Goal: Task Accomplishment & Management: Complete application form

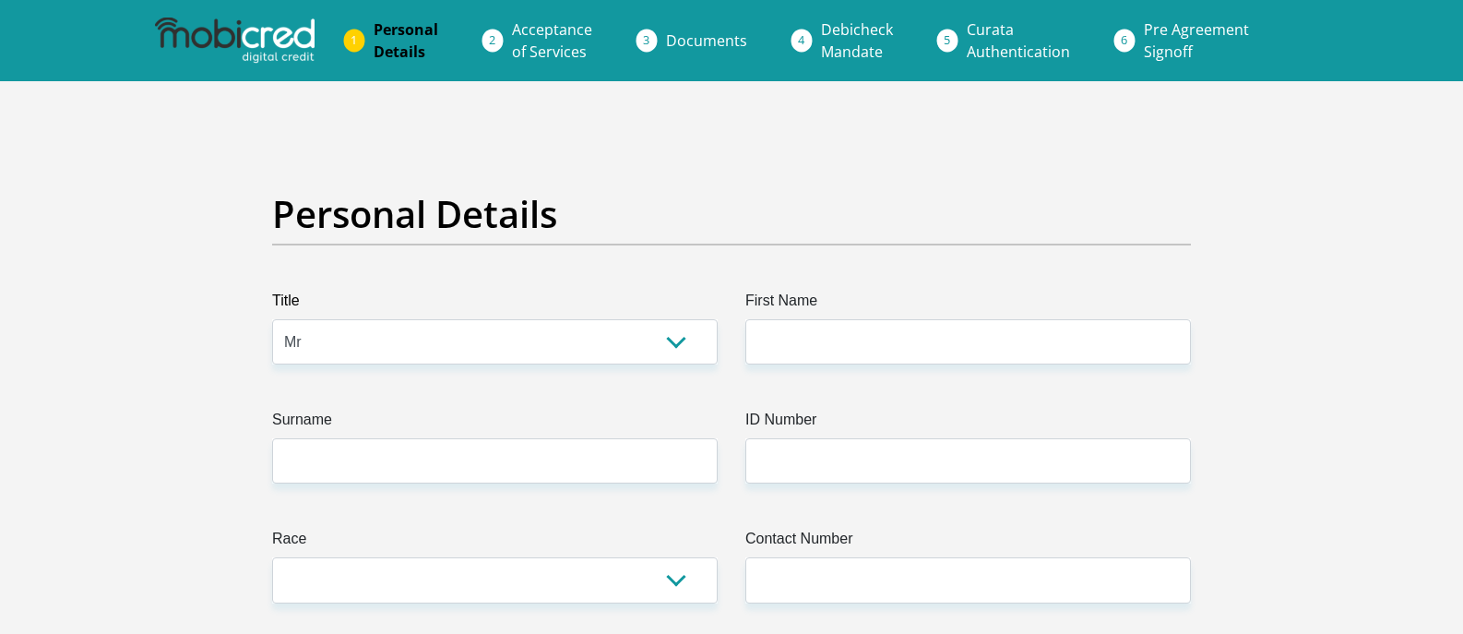
select select "Mr"
type input "Msizi"
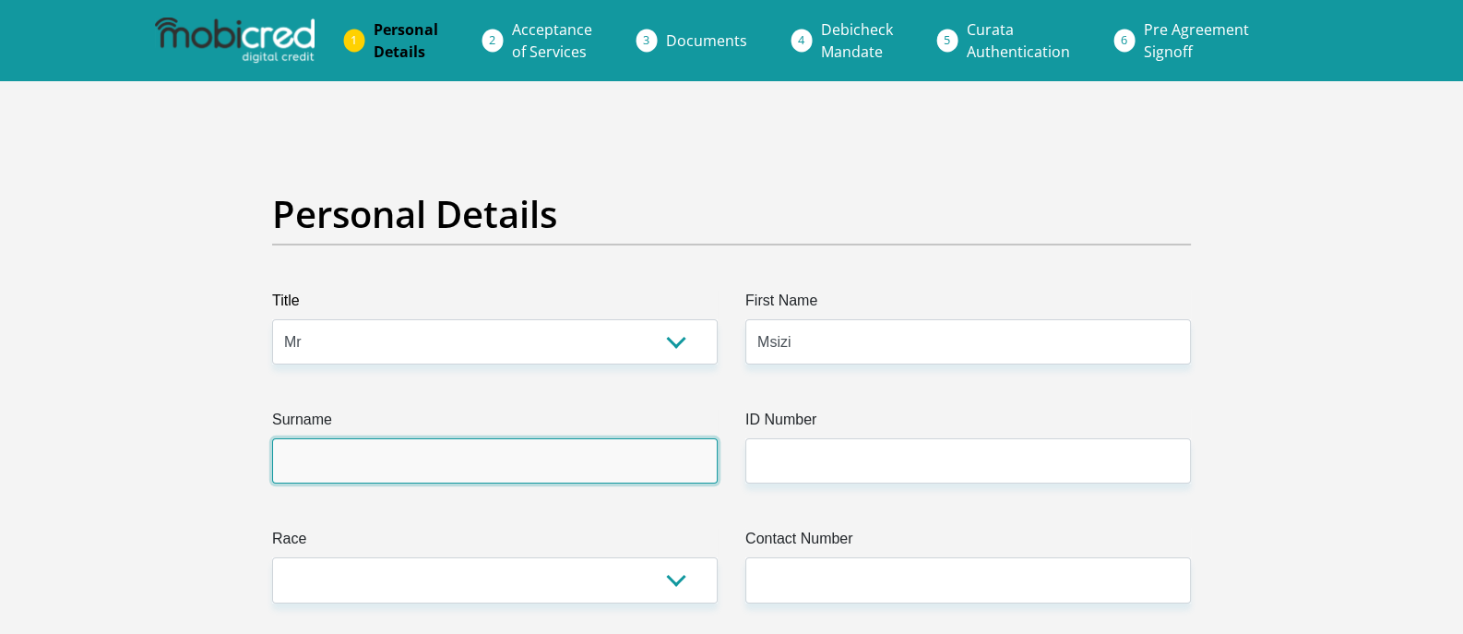
type input "Khumalo"
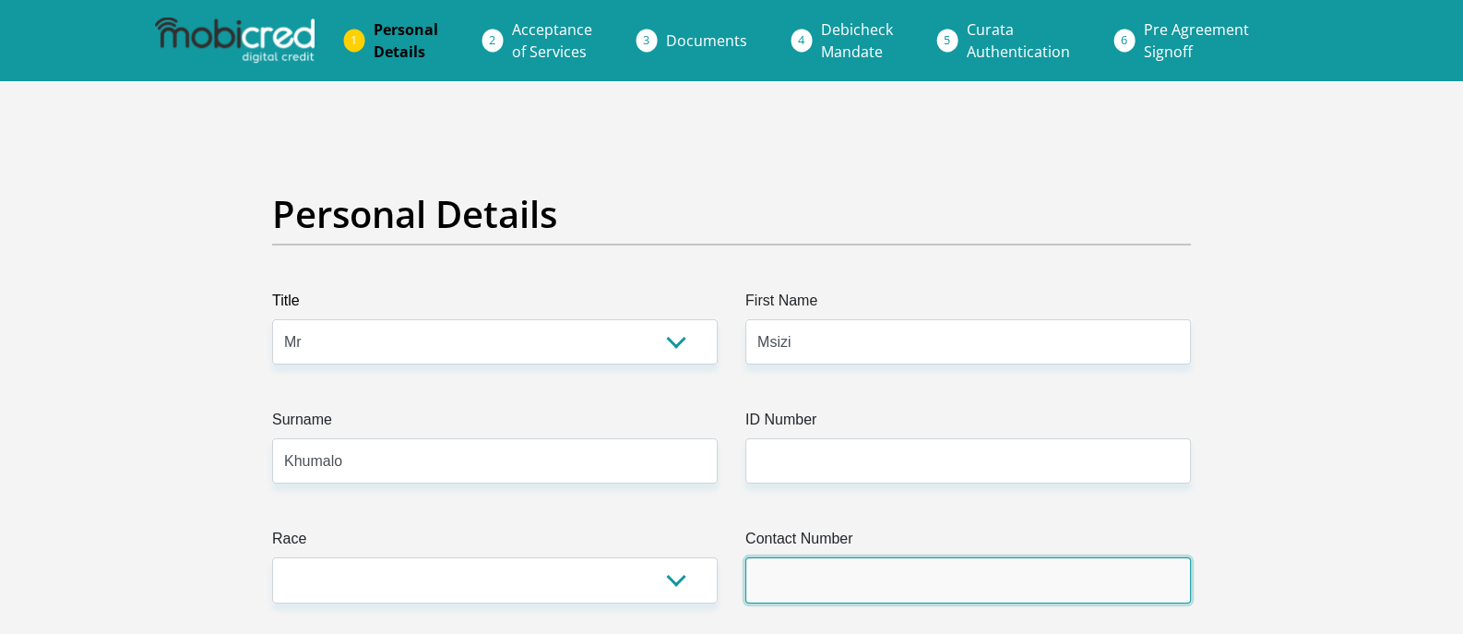
type input "0782954321"
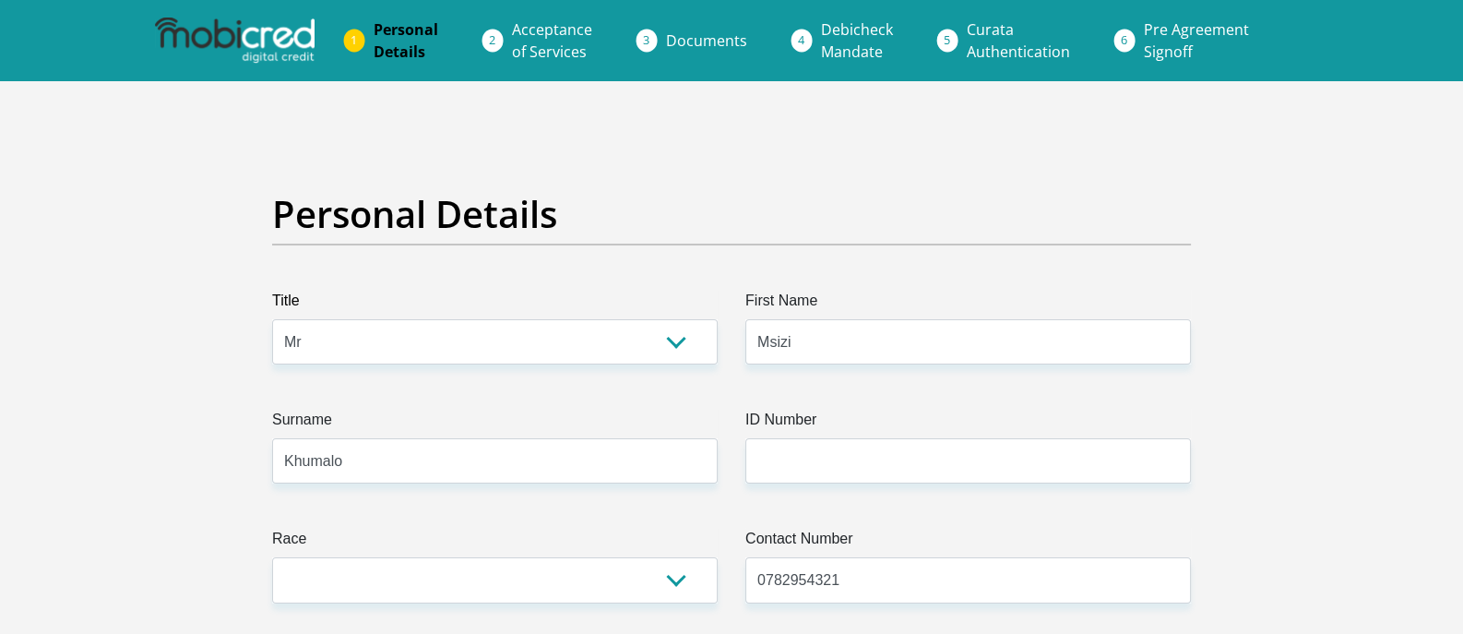
select select "ZAF"
type input "[STREET_ADDRESS][PERSON_NAME]"
type input "Sea View"
type input "[GEOGRAPHIC_DATA]"
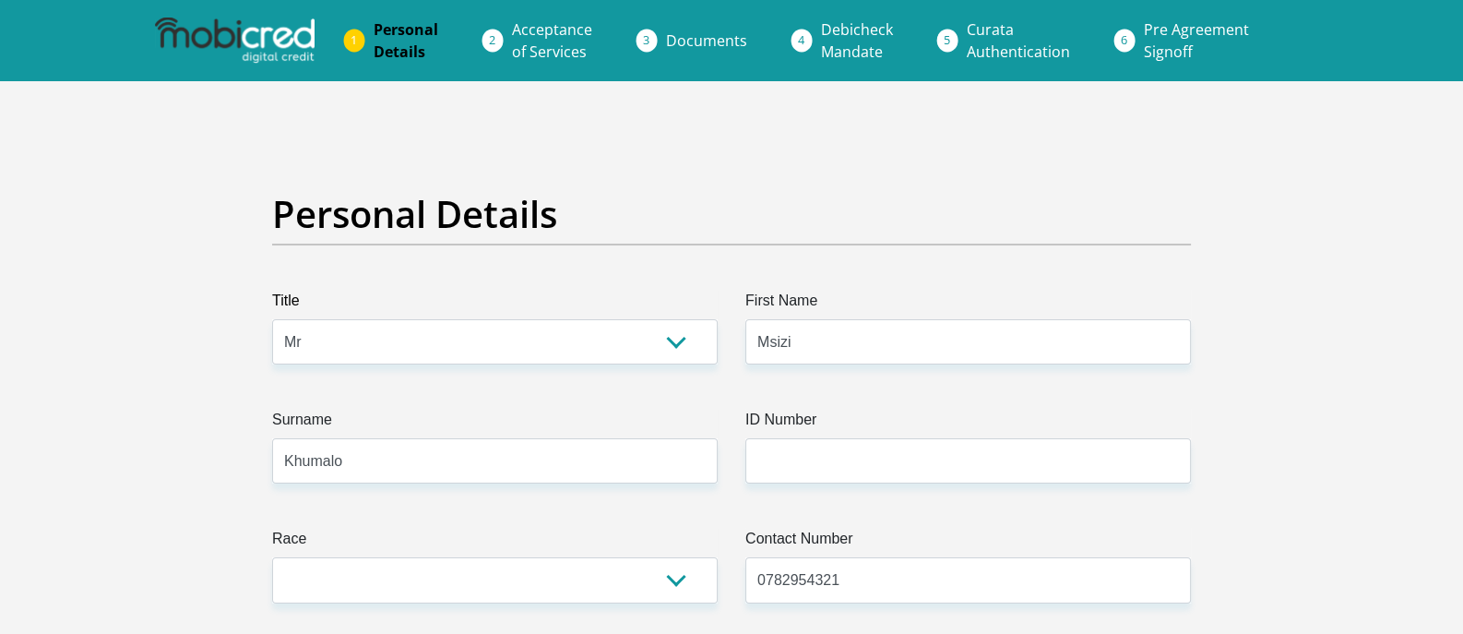
type input "[GEOGRAPHIC_DATA]"
type input "4094"
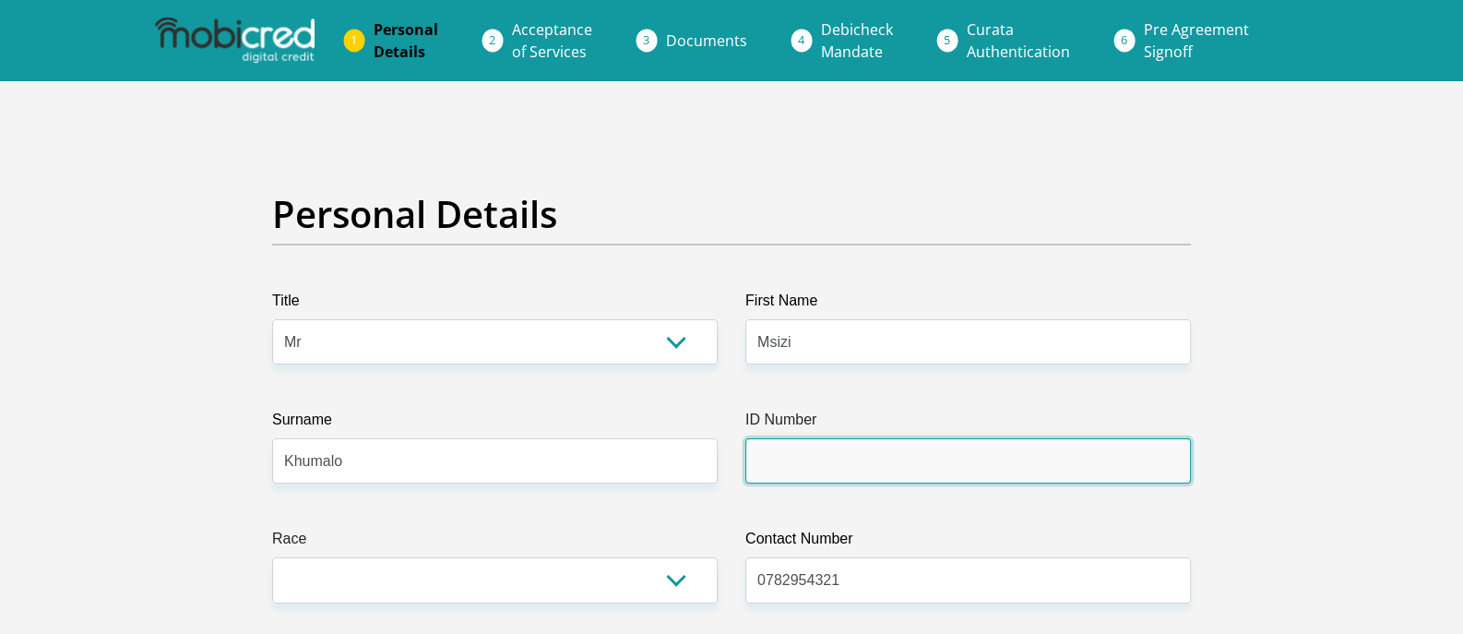
click at [769, 460] on input "ID Number" at bounding box center [967, 460] width 445 height 45
type input "8010215471088"
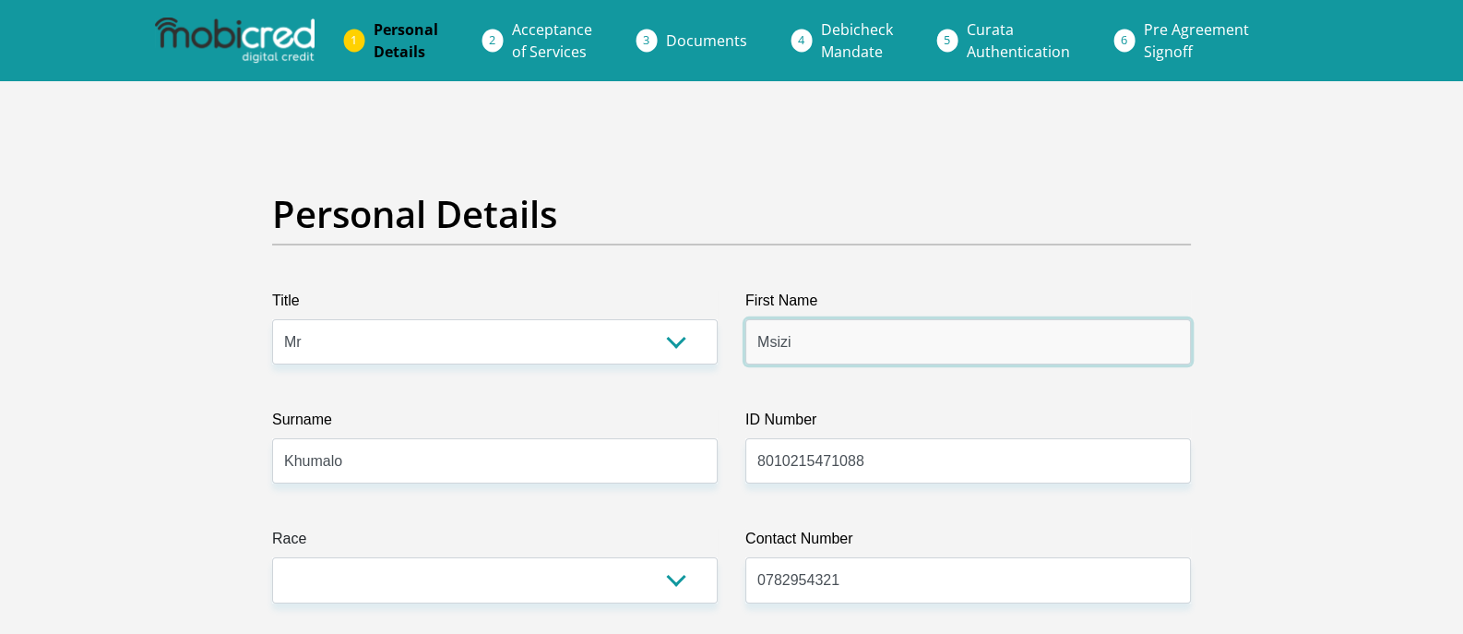
click at [1047, 338] on input "Msizi" at bounding box center [967, 341] width 445 height 45
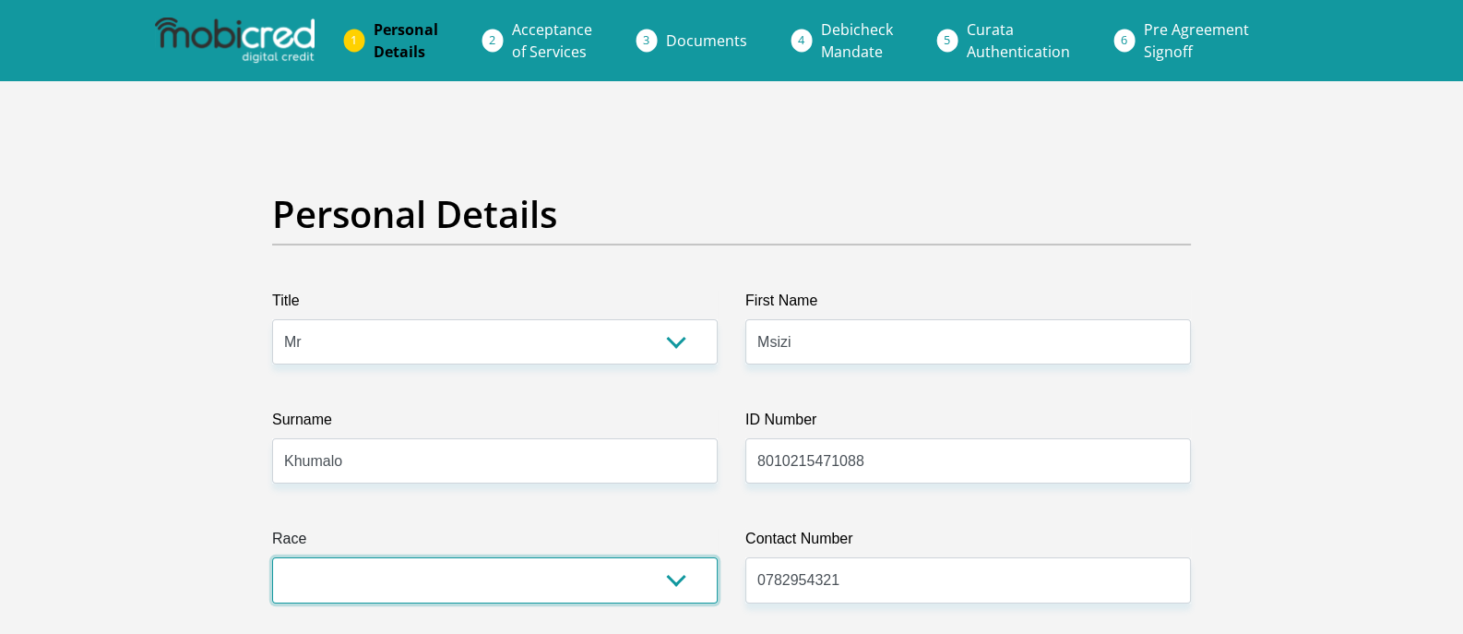
click at [679, 579] on select "Black Coloured Indian White Other" at bounding box center [494, 579] width 445 height 45
select select "1"
click at [272, 557] on select "Black Coloured Indian White Other" at bounding box center [494, 579] width 445 height 45
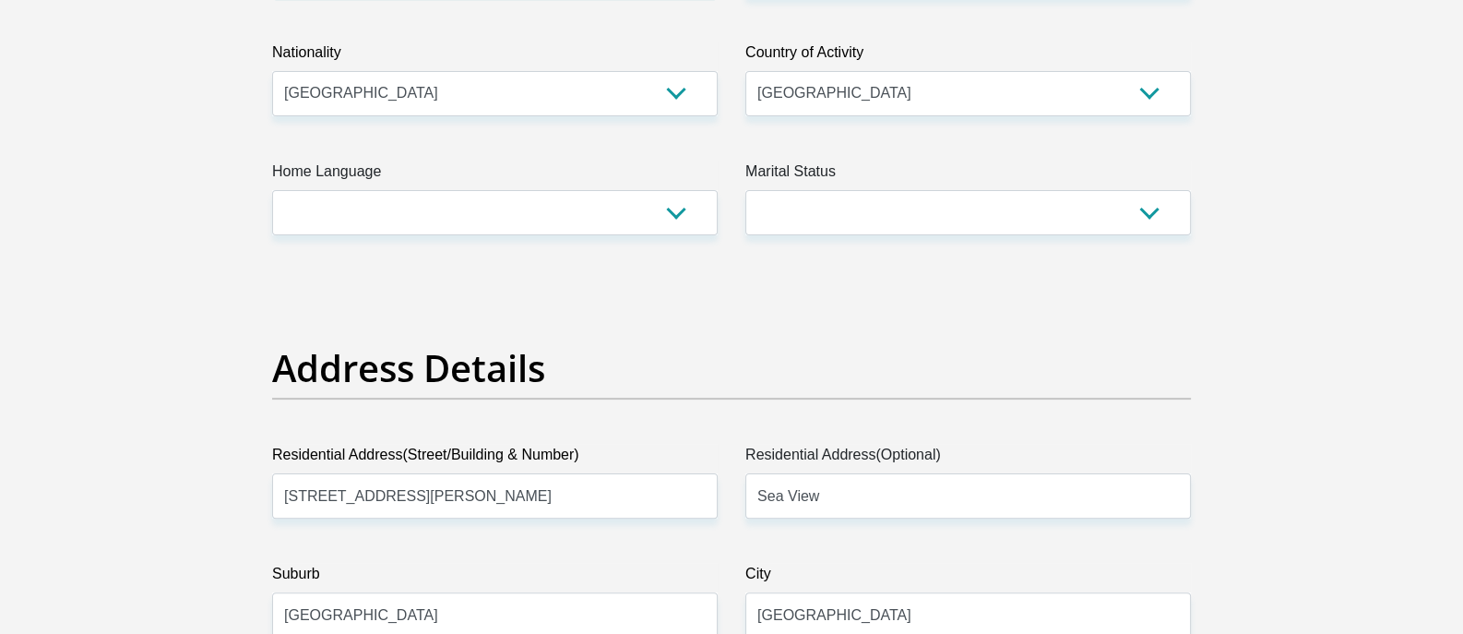
scroll to position [623, 0]
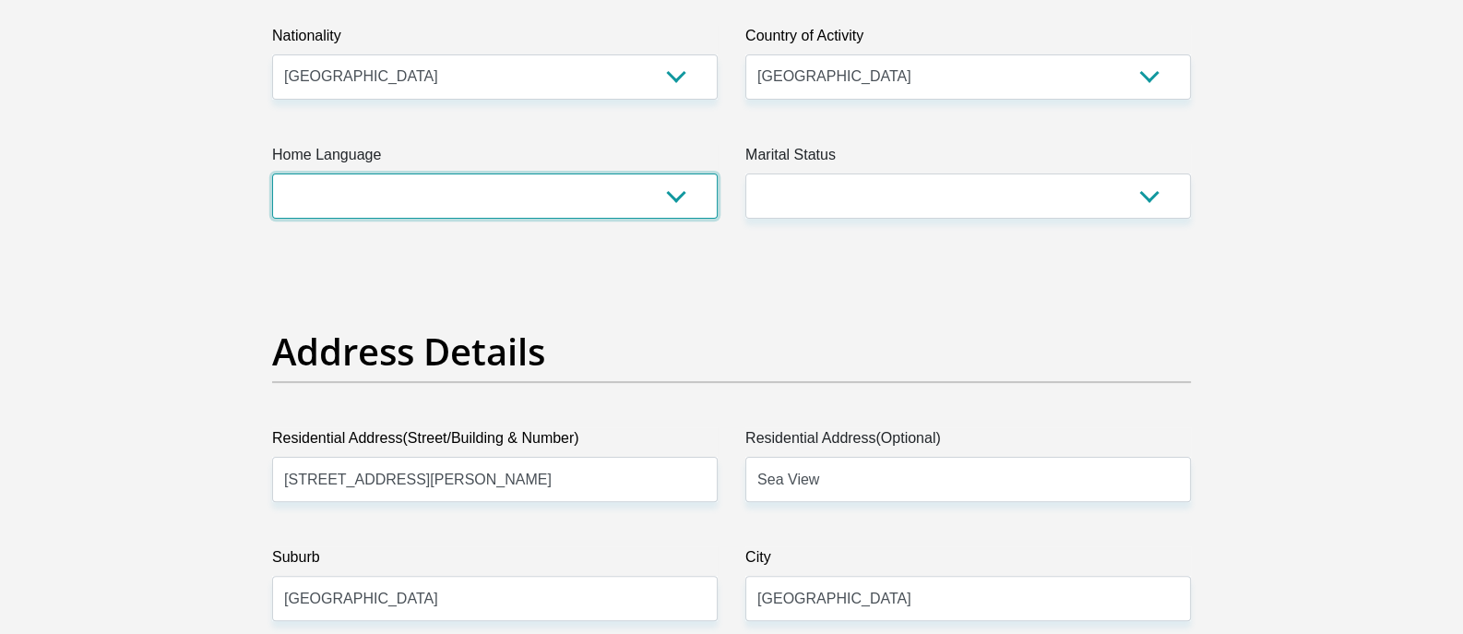
click at [673, 197] on select "Afrikaans English Sepedi South Ndebele Southern Sotho Swati Tsonga Tswana Venda…" at bounding box center [494, 195] width 445 height 45
select select "eng"
click at [272, 173] on select "Afrikaans English Sepedi South Ndebele Southern Sotho Swati Tsonga Tswana Venda…" at bounding box center [494, 195] width 445 height 45
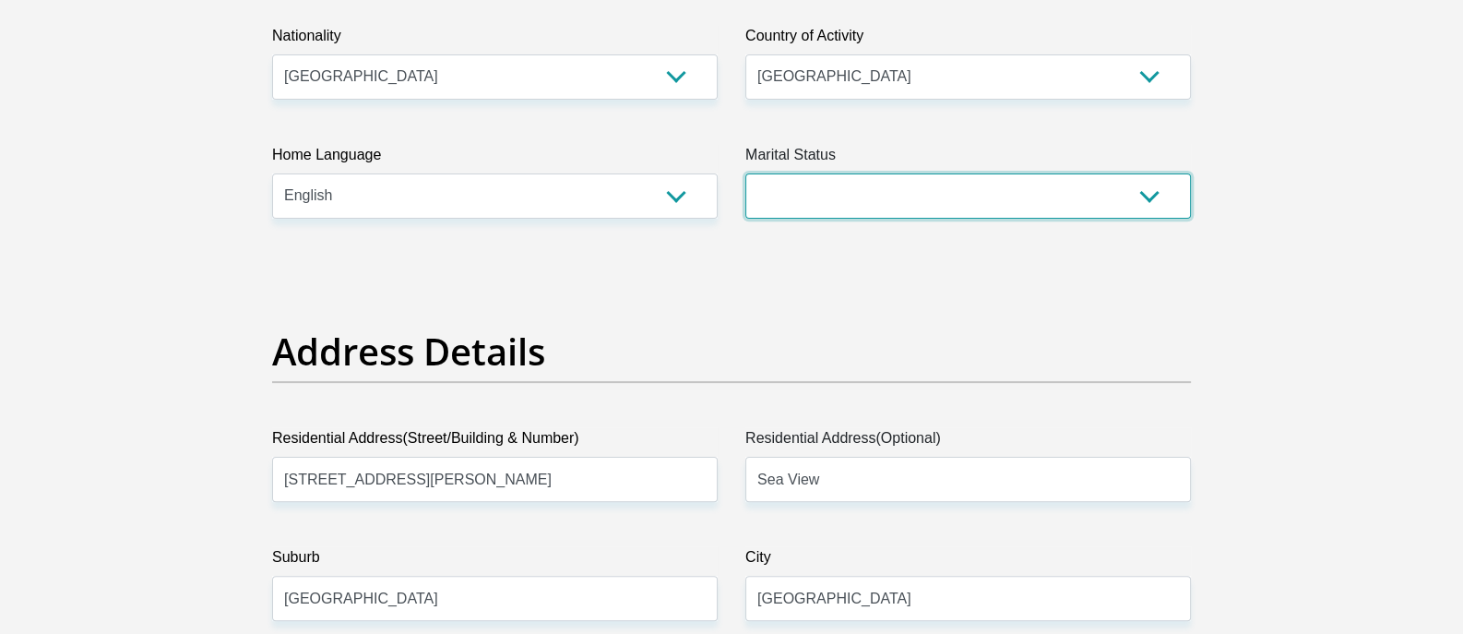
click at [887, 177] on select "Married ANC Single Divorced Widowed Married COP or Customary Law" at bounding box center [967, 195] width 445 height 45
select select "3"
click at [745, 173] on select "Married ANC Single Divorced Widowed Married COP or Customary Law" at bounding box center [967, 195] width 445 height 45
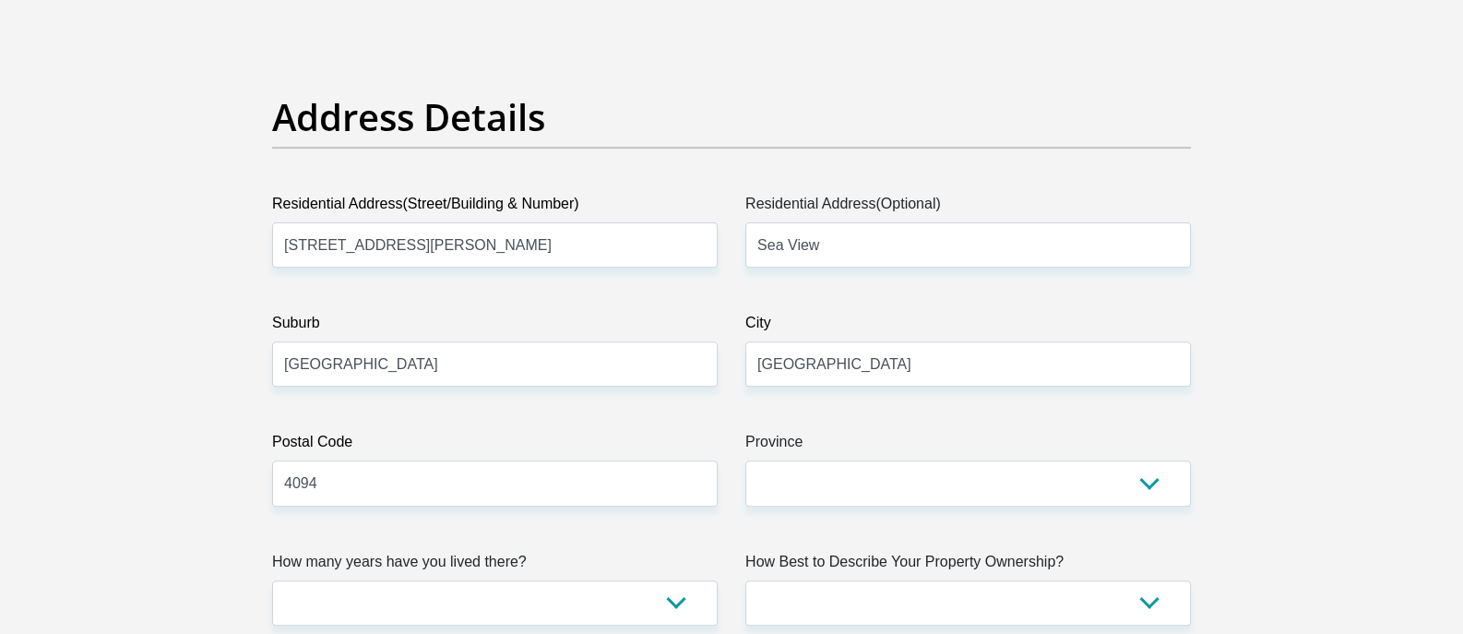
scroll to position [848, 0]
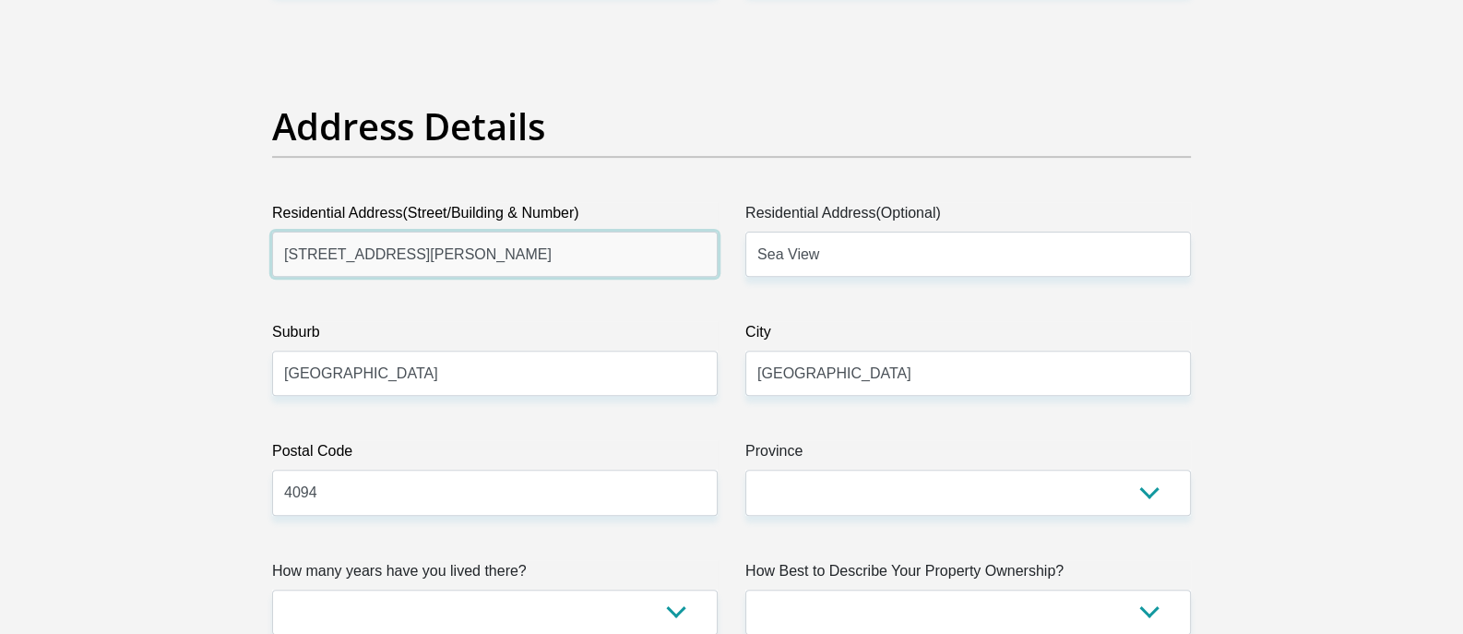
drag, startPoint x: 499, startPoint y: 241, endPoint x: 215, endPoint y: 250, distance: 284.2
type input "308 [GEOGRAPHIC_DATA] Flats"
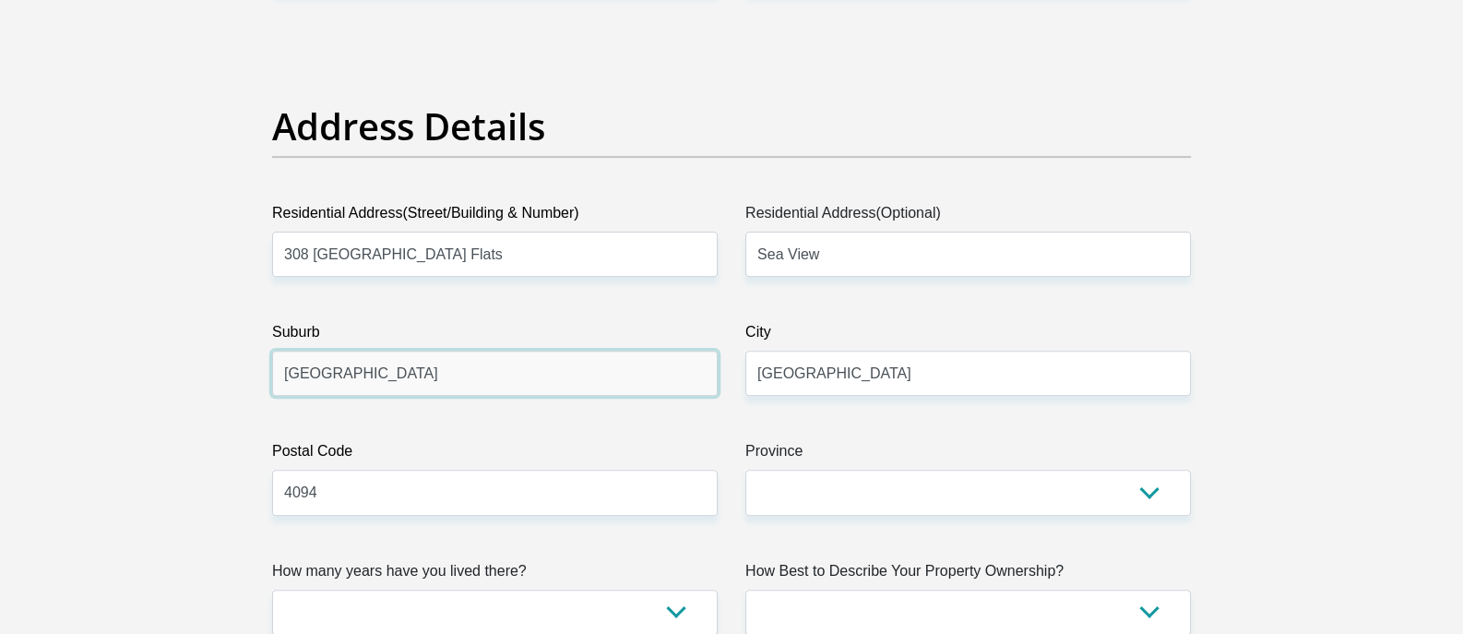
drag, startPoint x: 421, startPoint y: 378, endPoint x: 420, endPoint y: 487, distance: 108.8
type input "Berea"
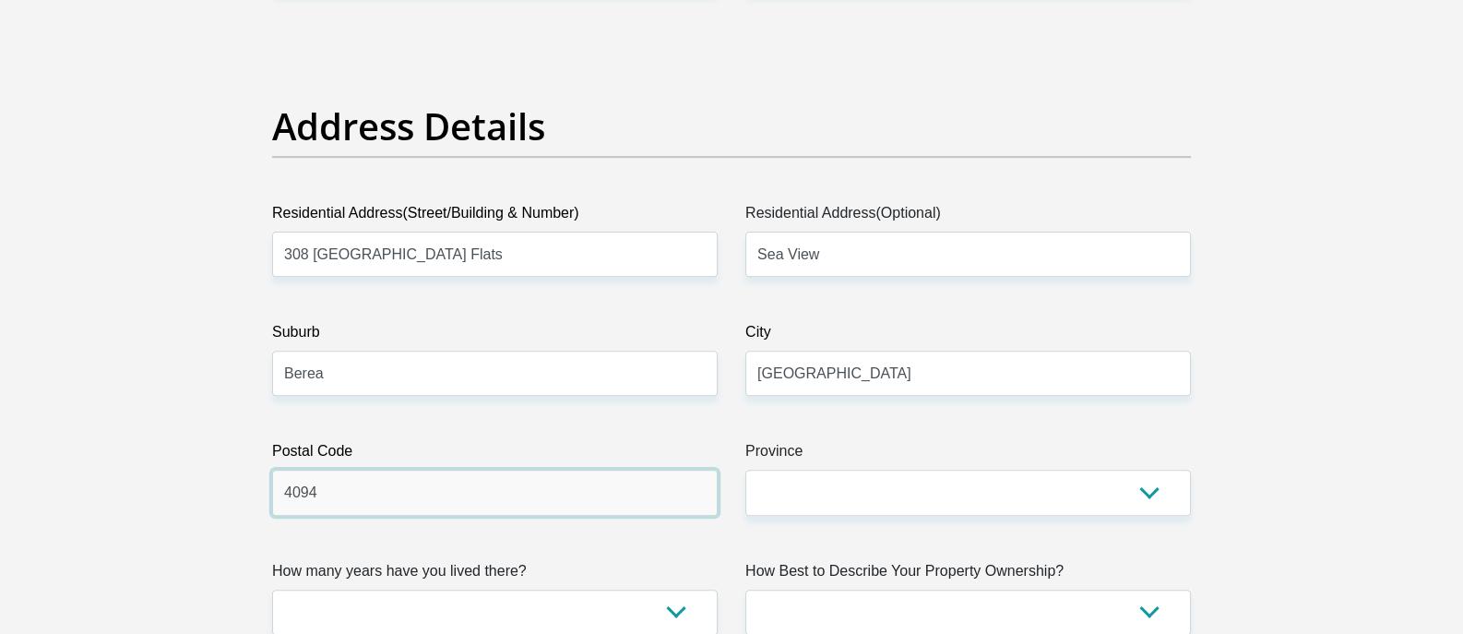
click at [420, 487] on input "4094" at bounding box center [494, 491] width 445 height 45
type input "4001"
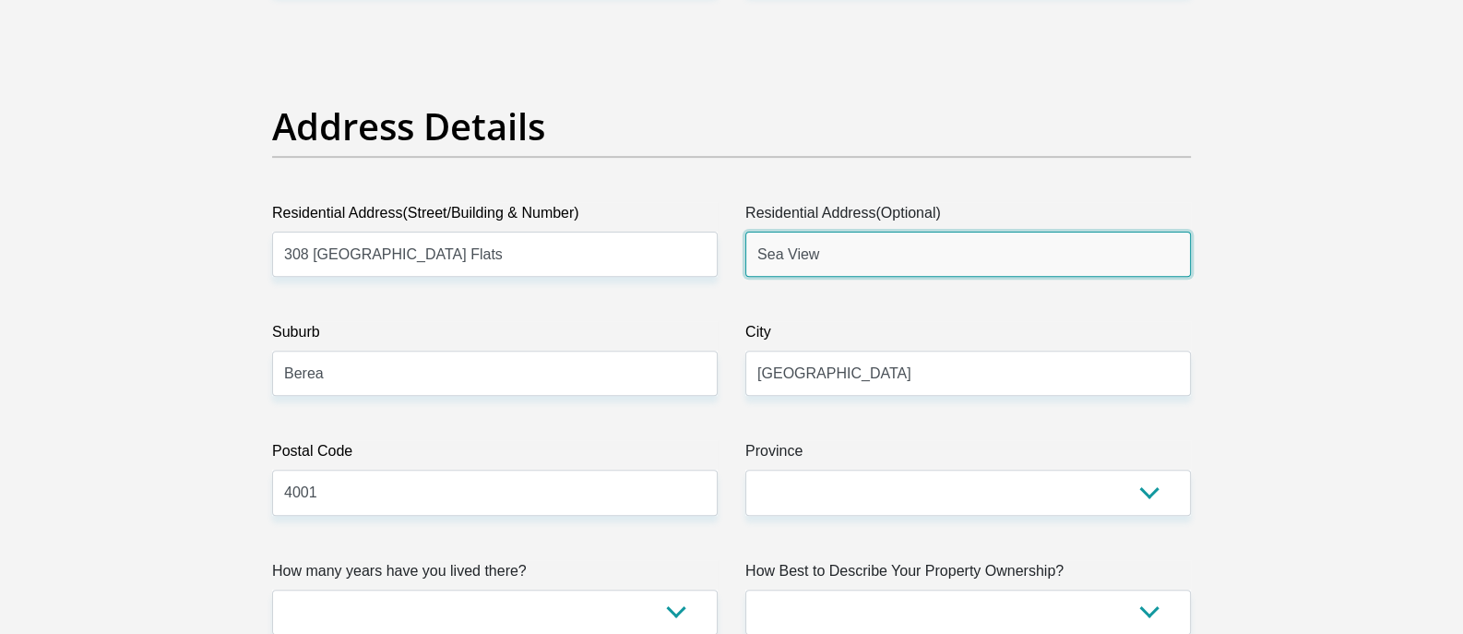
drag, startPoint x: 906, startPoint y: 248, endPoint x: 737, endPoint y: 268, distance: 170.0
click at [737, 268] on div "Residential Address(Optional) Sea View" at bounding box center [967, 239] width 473 height 75
type input "[STREET_ADDRESS]"
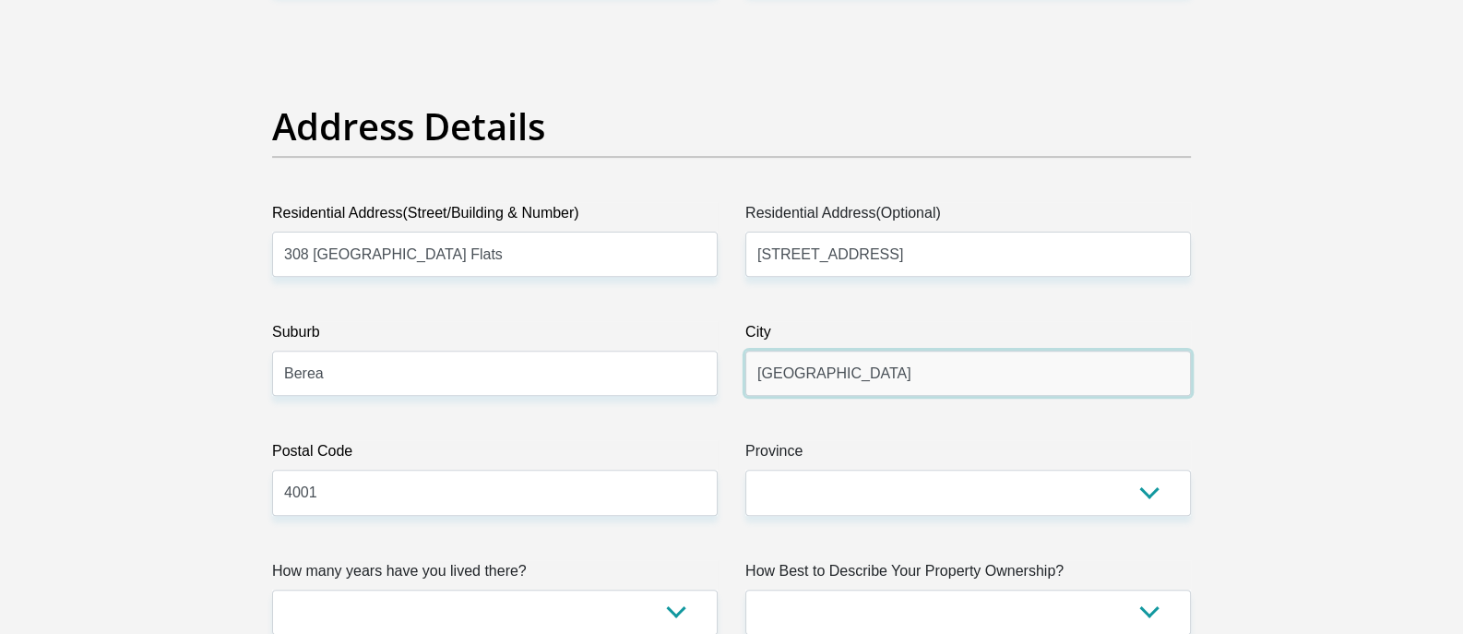
click at [867, 362] on input "[GEOGRAPHIC_DATA]" at bounding box center [967, 372] width 445 height 45
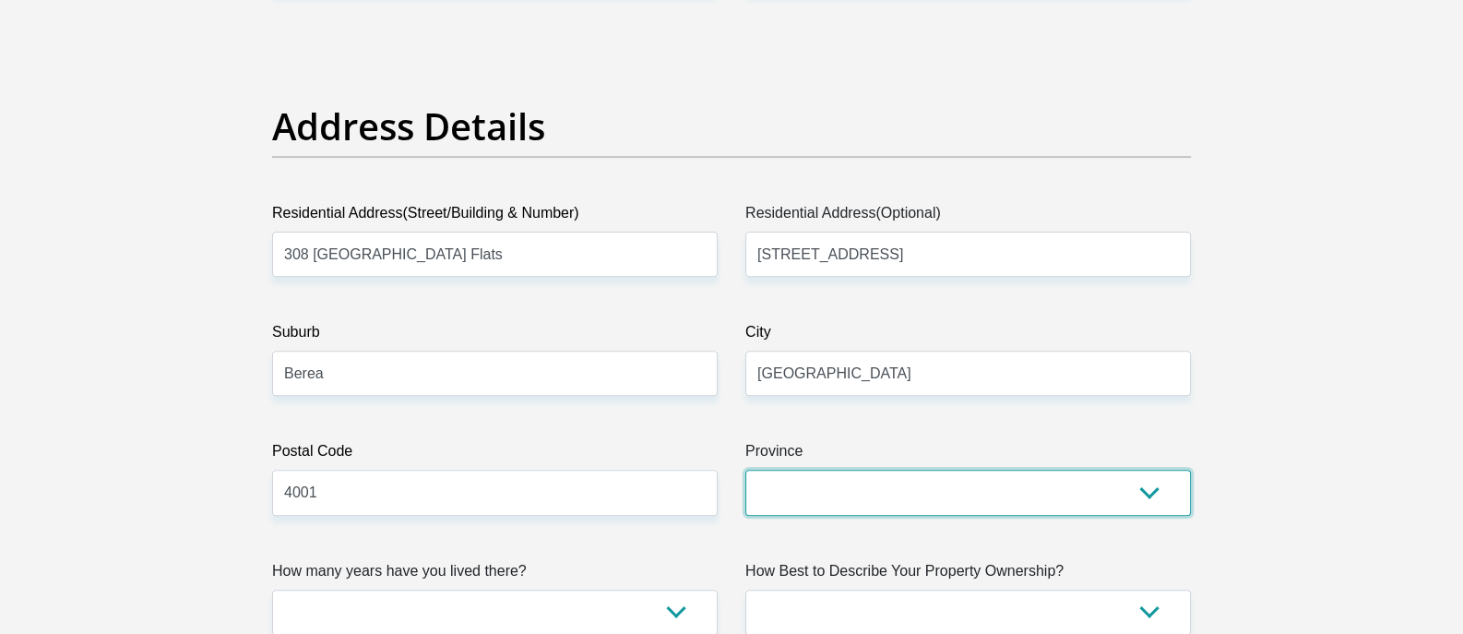
click at [789, 479] on select "Eastern Cape Free State [GEOGRAPHIC_DATA] [GEOGRAPHIC_DATA][DATE] [GEOGRAPHIC_D…" at bounding box center [967, 491] width 445 height 45
select select "[GEOGRAPHIC_DATA][DATE]"
click at [745, 469] on select "Eastern Cape Free State [GEOGRAPHIC_DATA] [GEOGRAPHIC_DATA][DATE] [GEOGRAPHIC_D…" at bounding box center [967, 491] width 445 height 45
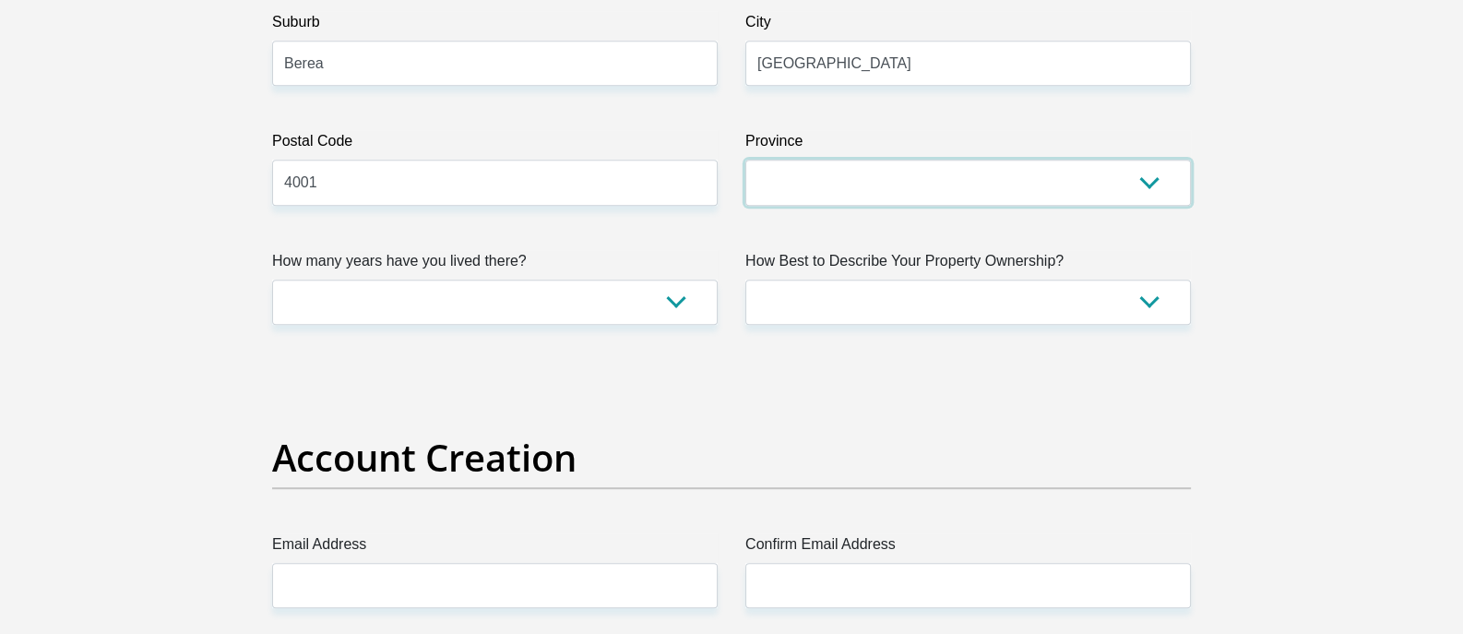
scroll to position [1167, 0]
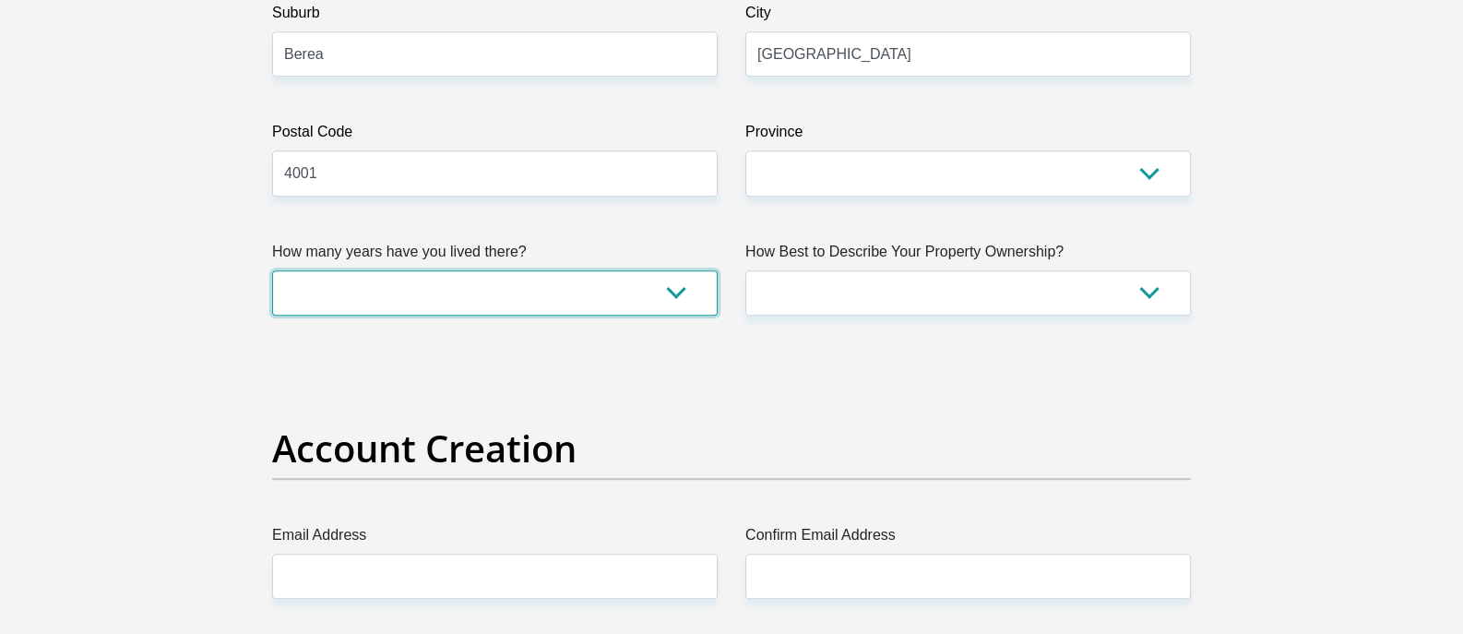
click at [670, 287] on select "less than 1 year 1-3 years 3-5 years 5+ years" at bounding box center [494, 292] width 445 height 45
select select "4"
click at [272, 270] on select "less than 1 year 1-3 years 3-5 years 5+ years" at bounding box center [494, 292] width 445 height 45
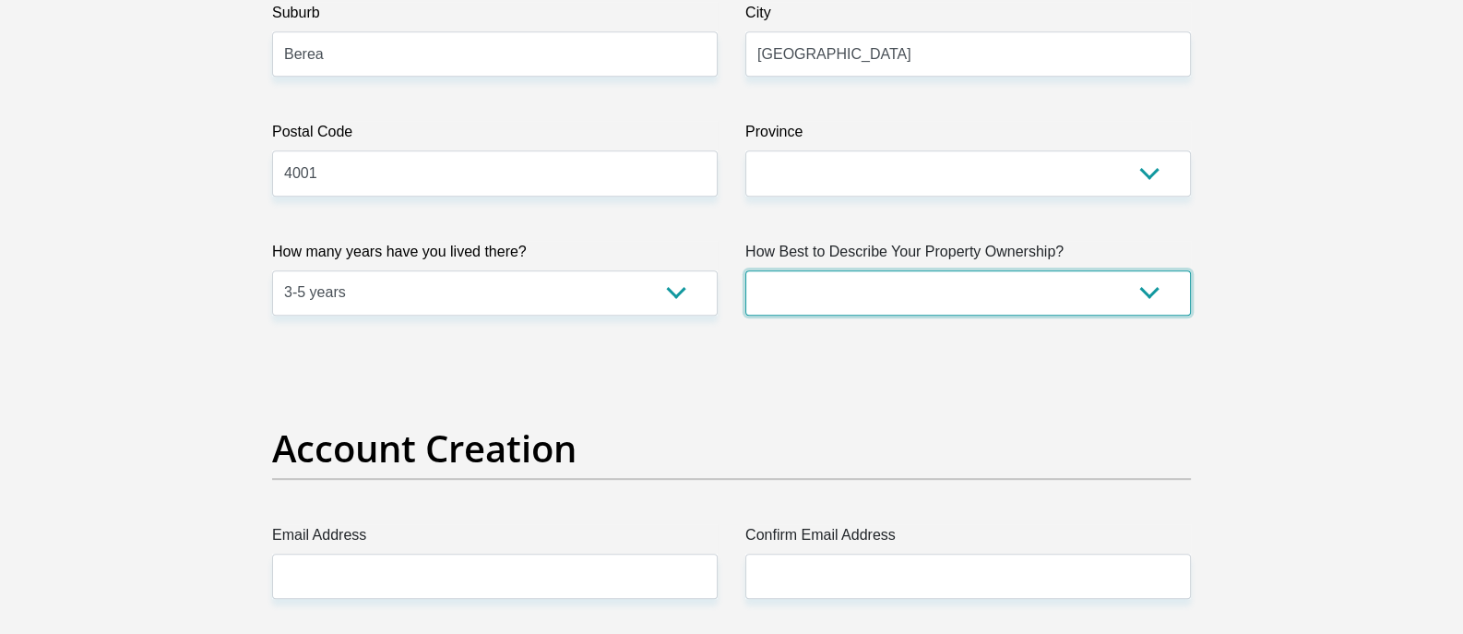
click at [1131, 297] on select "Owned Rented Family Owned Company Dwelling" at bounding box center [967, 292] width 445 height 45
select select "Owned"
click at [745, 270] on select "Owned Rented Family Owned Company Dwelling" at bounding box center [967, 292] width 445 height 45
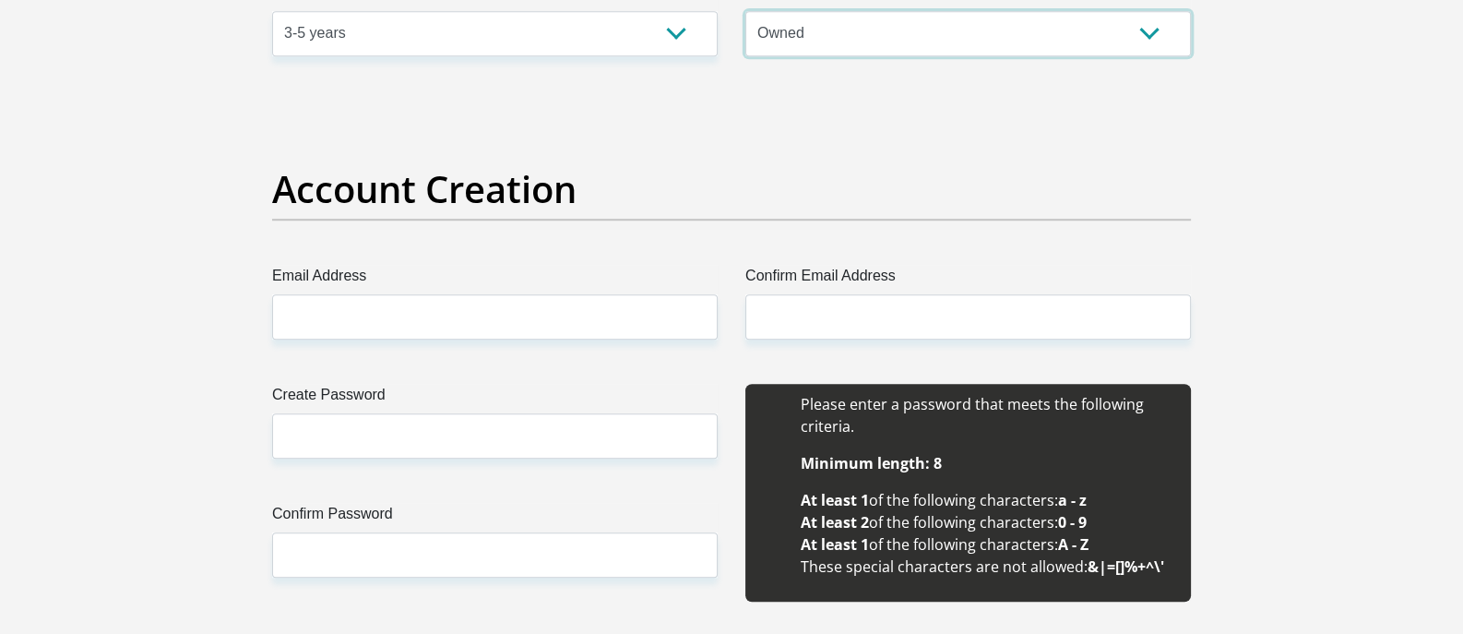
scroll to position [1460, 0]
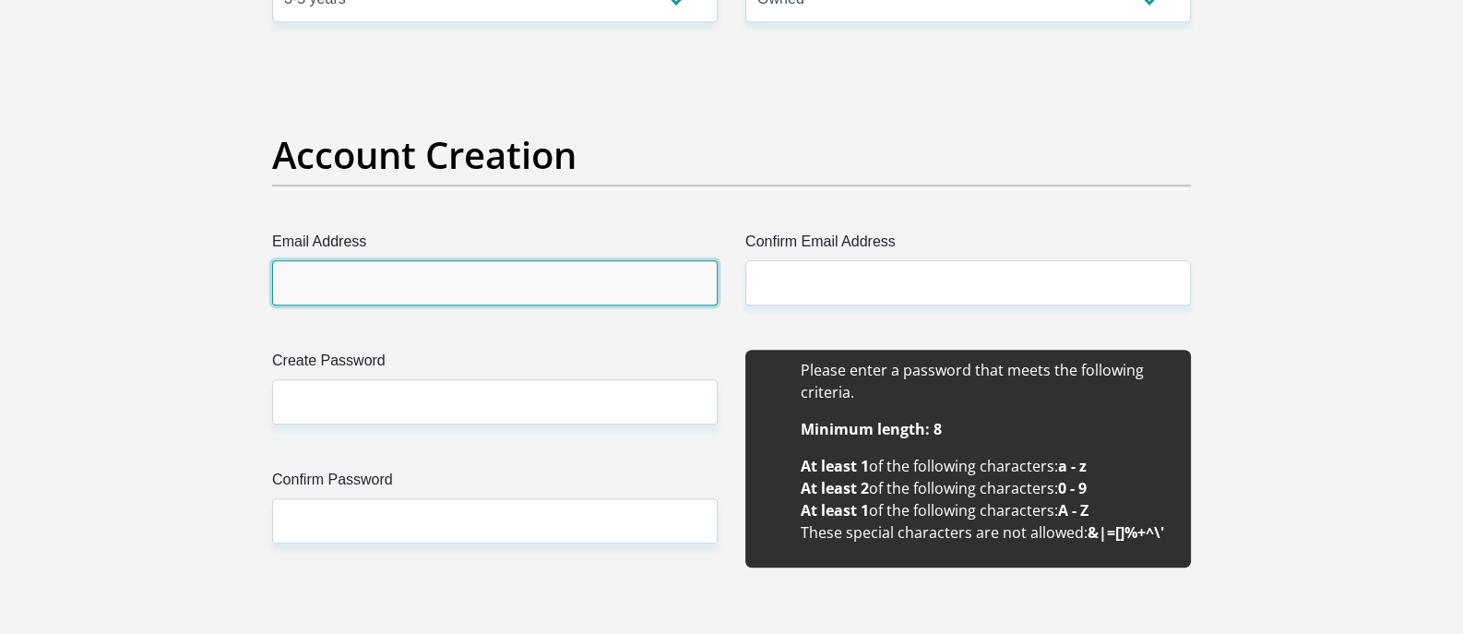
click at [577, 291] on input "Email Address" at bounding box center [494, 282] width 445 height 45
type input "[EMAIL_ADDRESS][DOMAIN_NAME]"
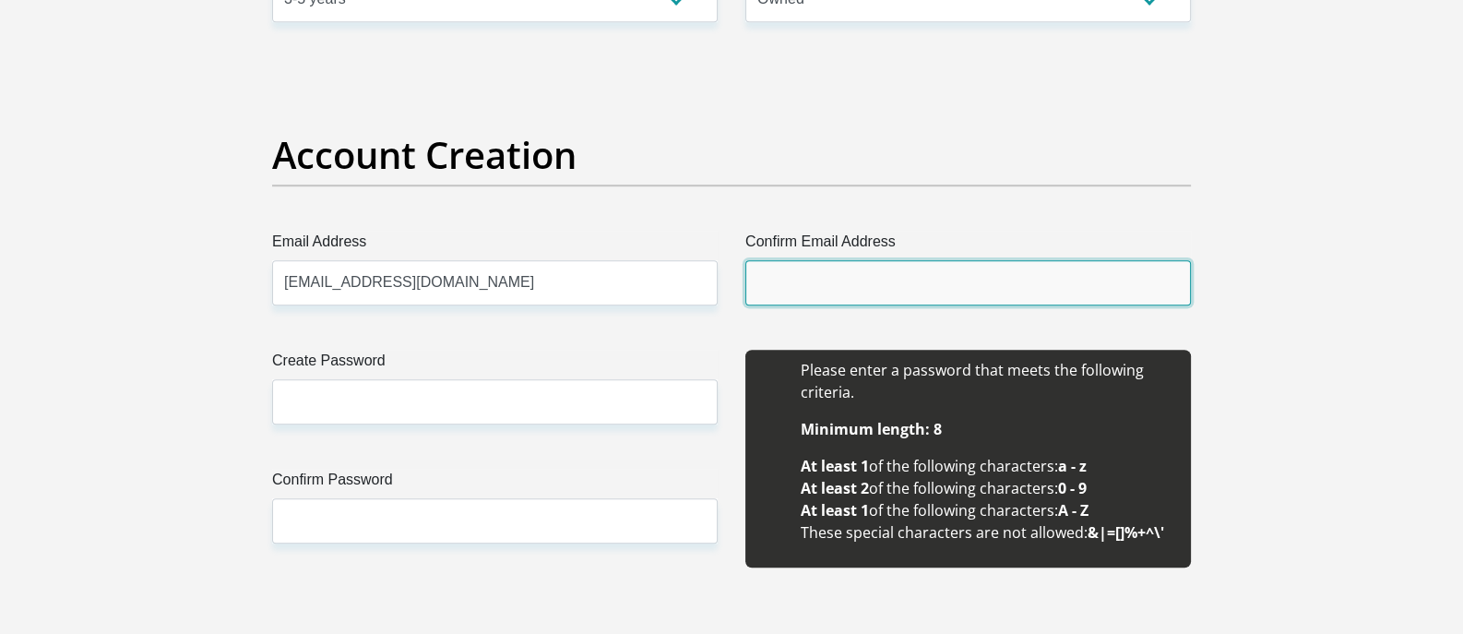
type input "[EMAIL_ADDRESS][DOMAIN_NAME]"
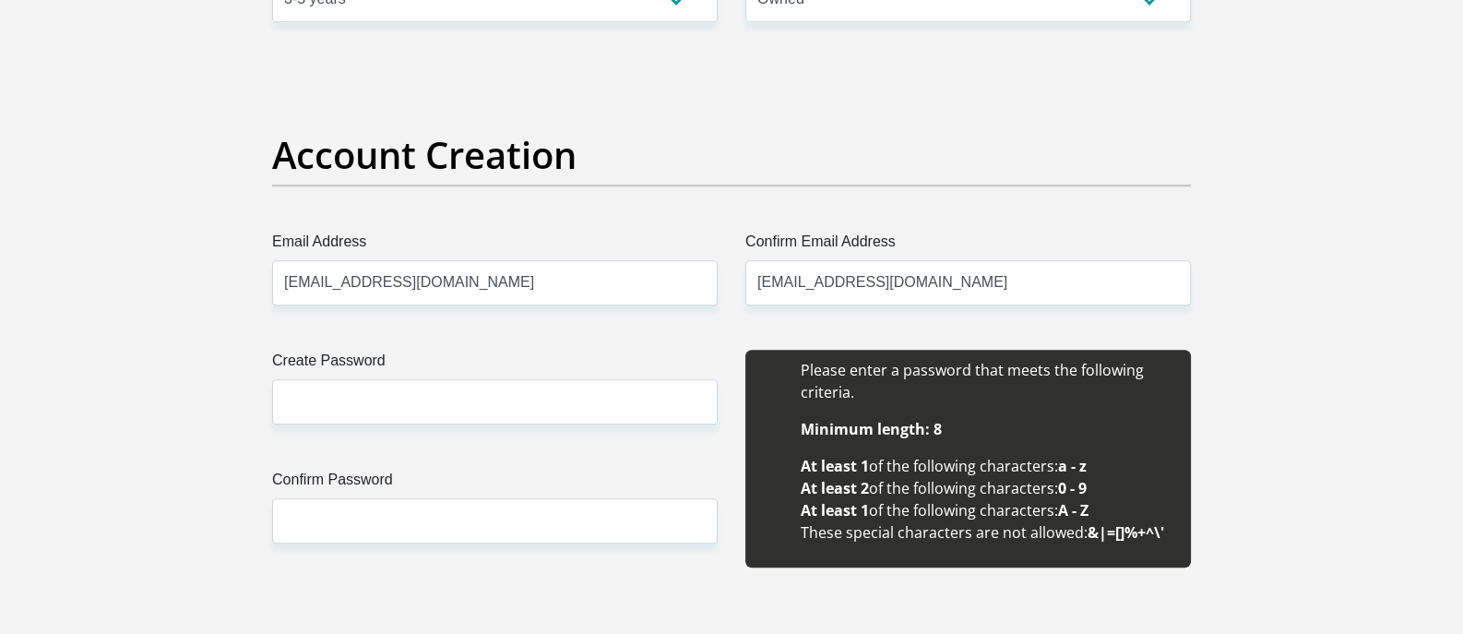
type input "Msizi [PERSON_NAME]"
type input "Khumalo"
type input "0782954321"
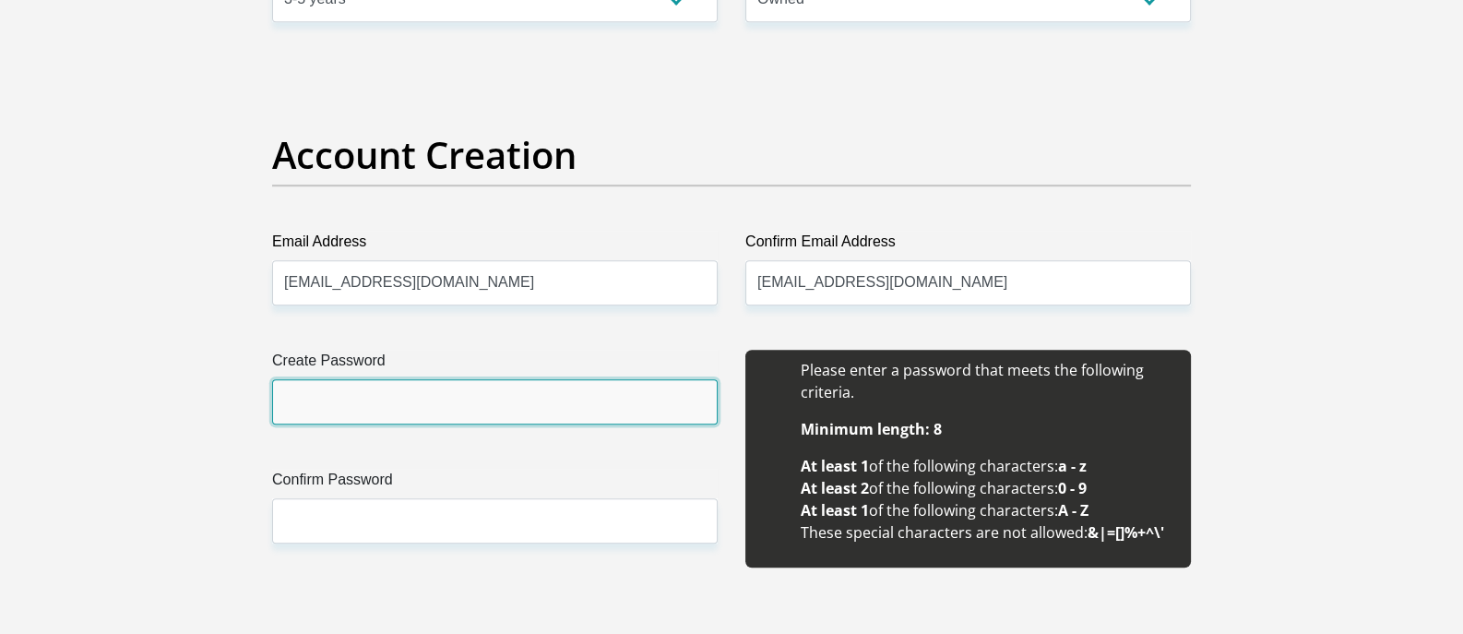
click at [474, 400] on input "Create Password" at bounding box center [494, 401] width 445 height 45
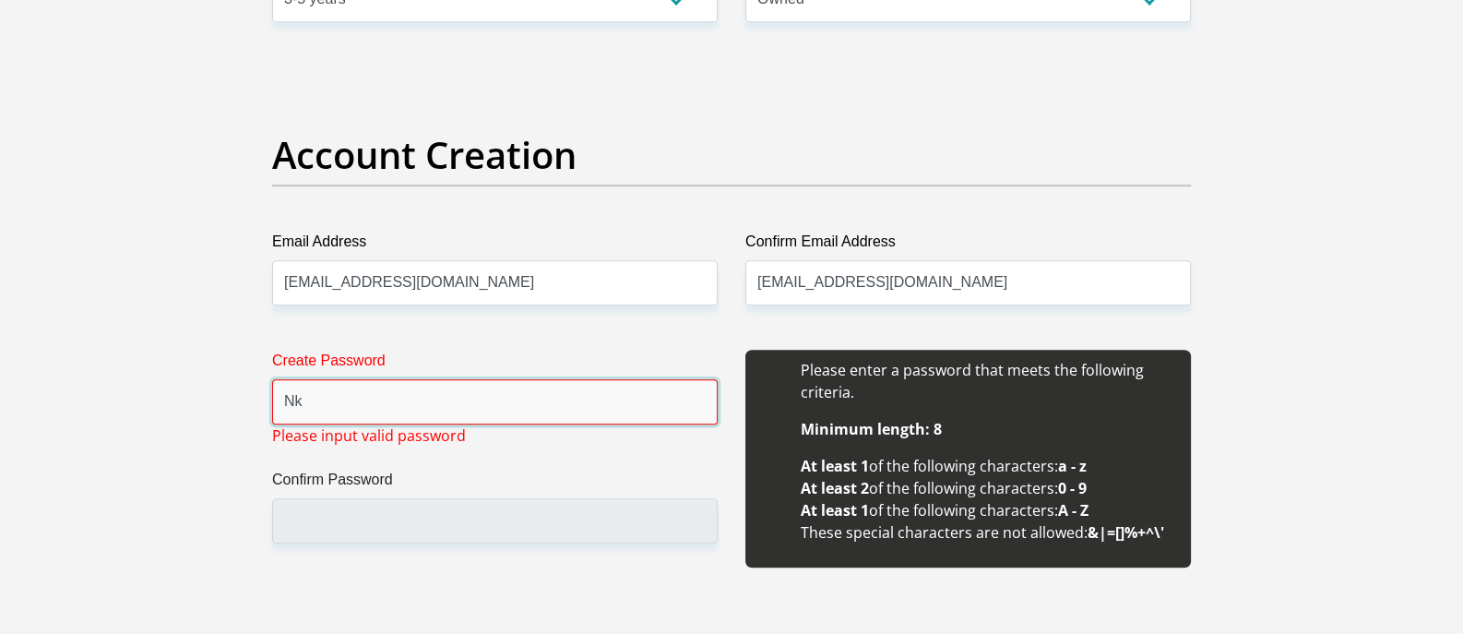
type input "N"
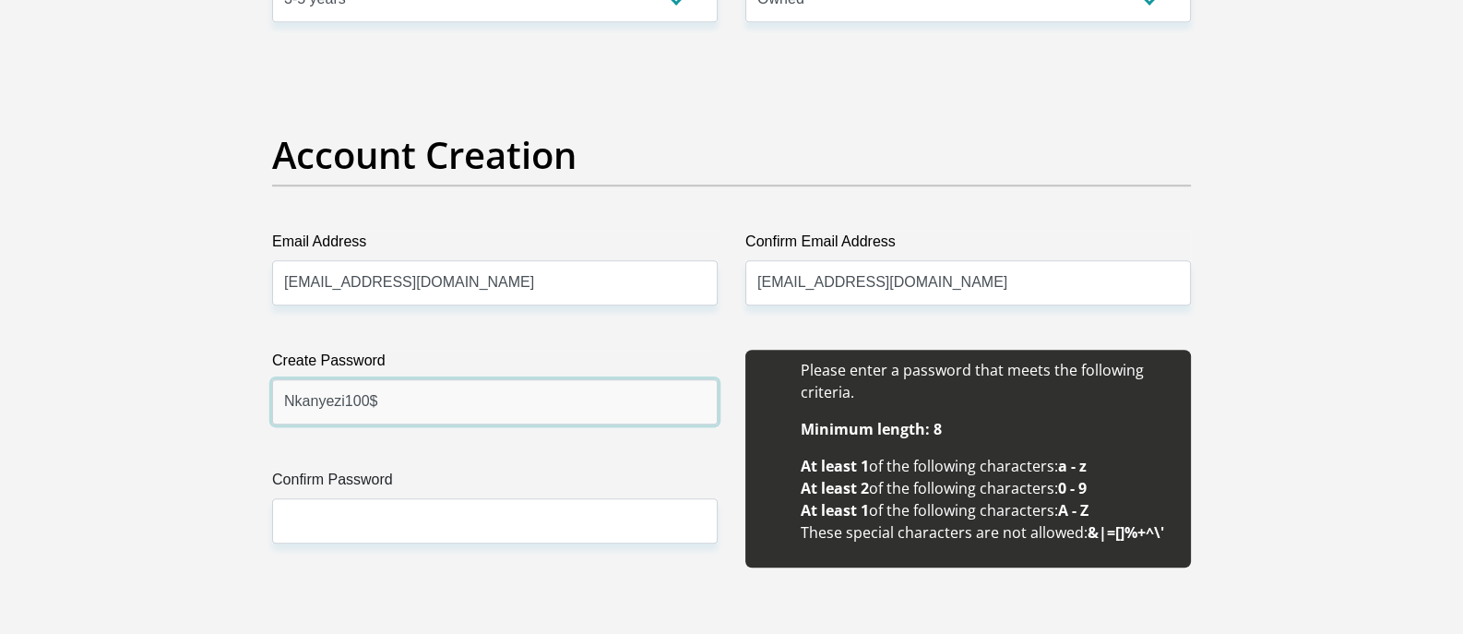
drag, startPoint x: 496, startPoint y: 397, endPoint x: 182, endPoint y: 426, distance: 315.8
type input "Nkanyezi100$"
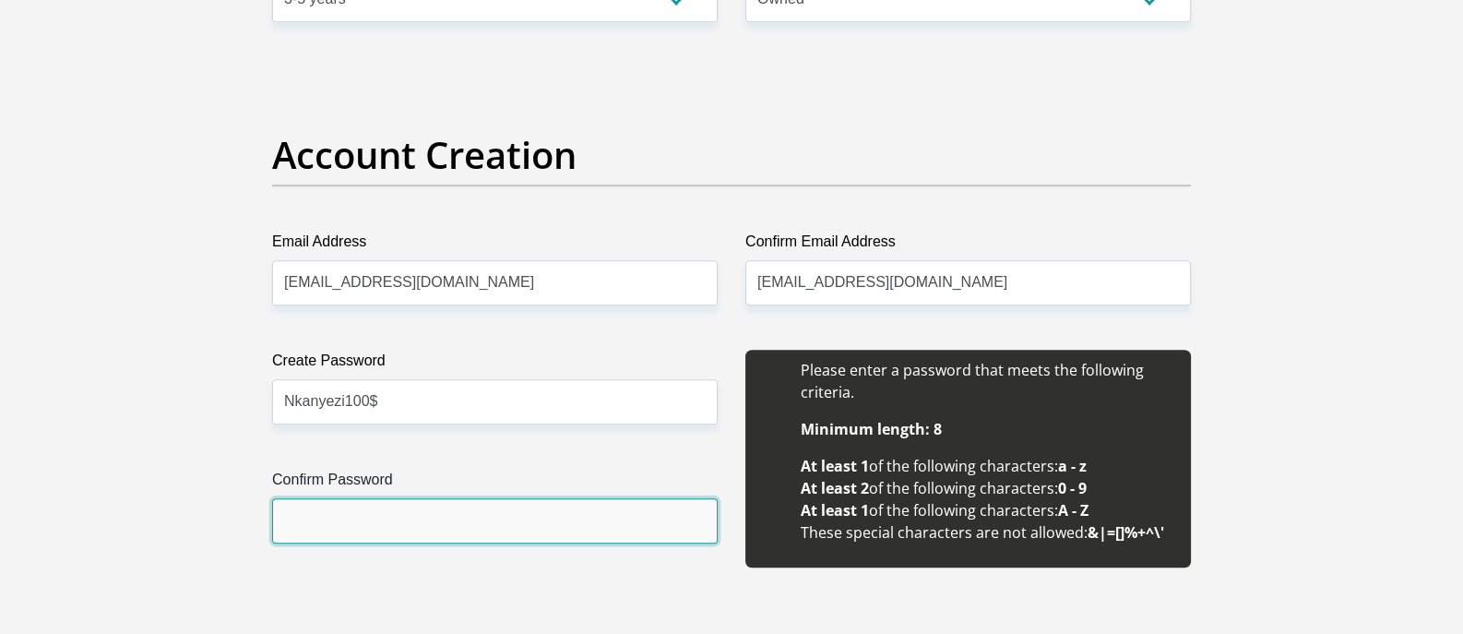
click at [350, 528] on input "Confirm Password" at bounding box center [494, 520] width 445 height 45
paste input "Nkanyezi100$"
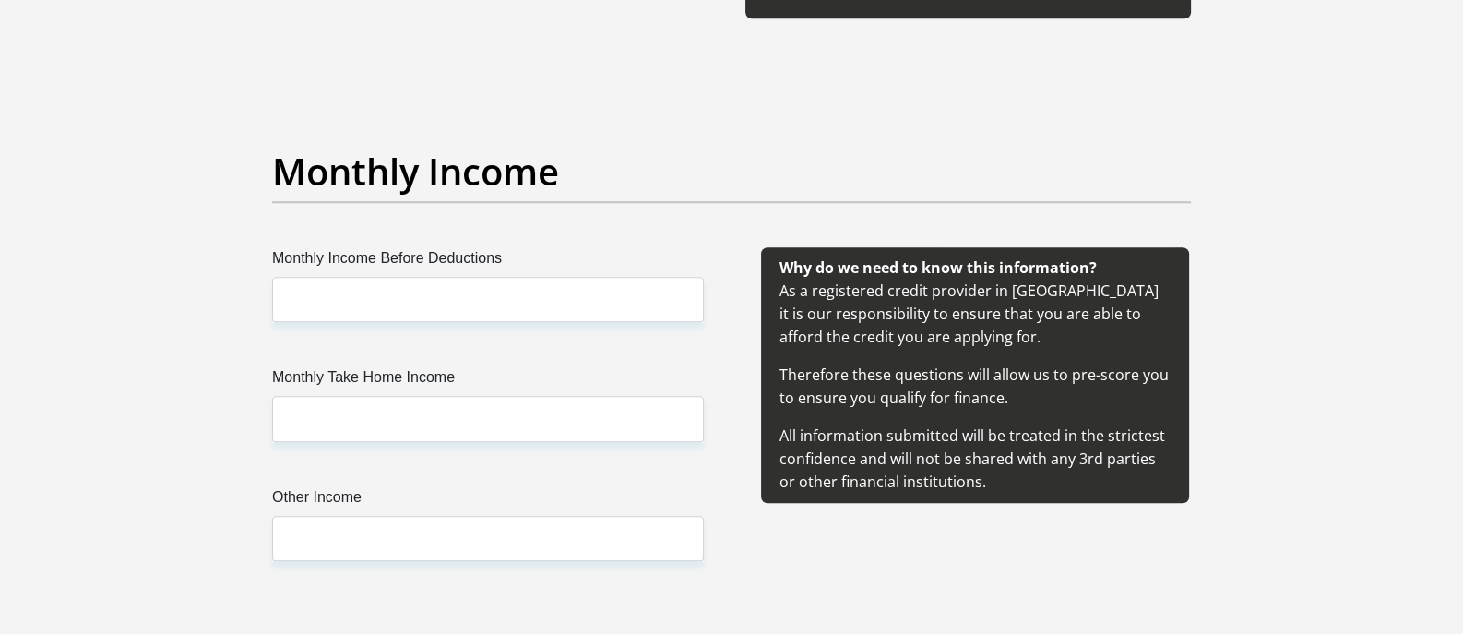
scroll to position [2178, 0]
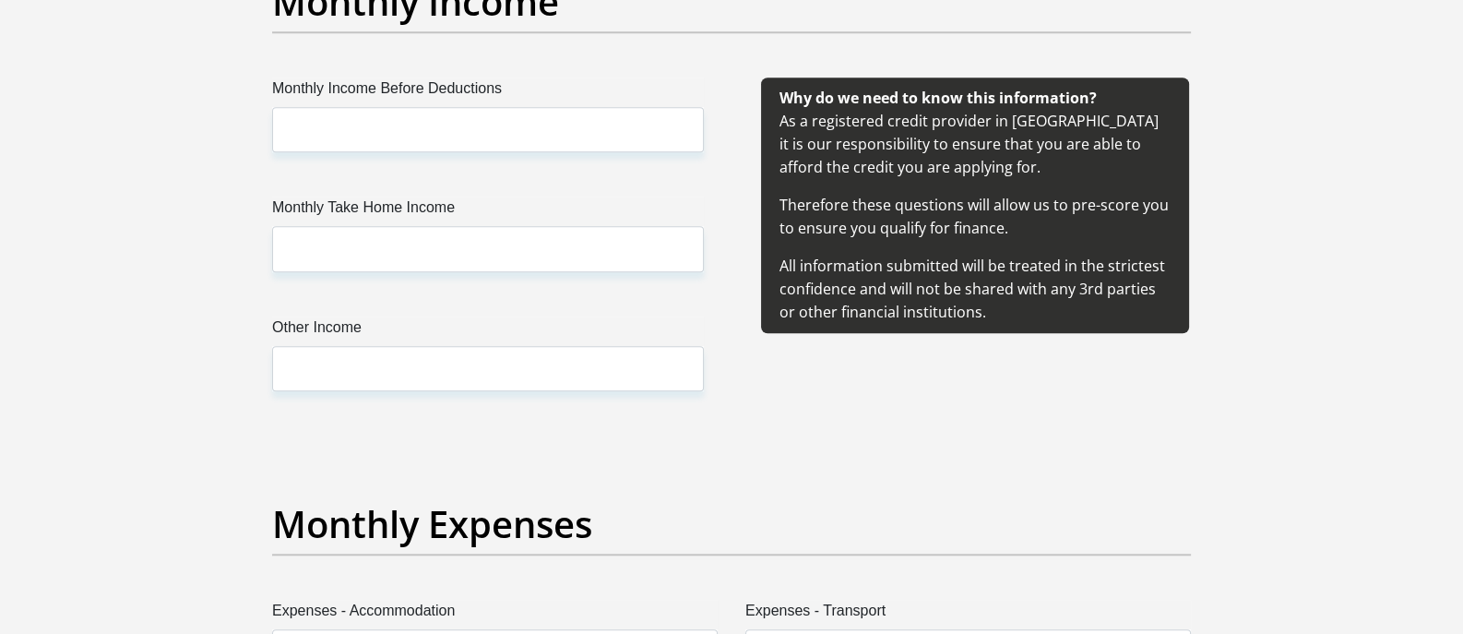
type input "Nkanyezi100$"
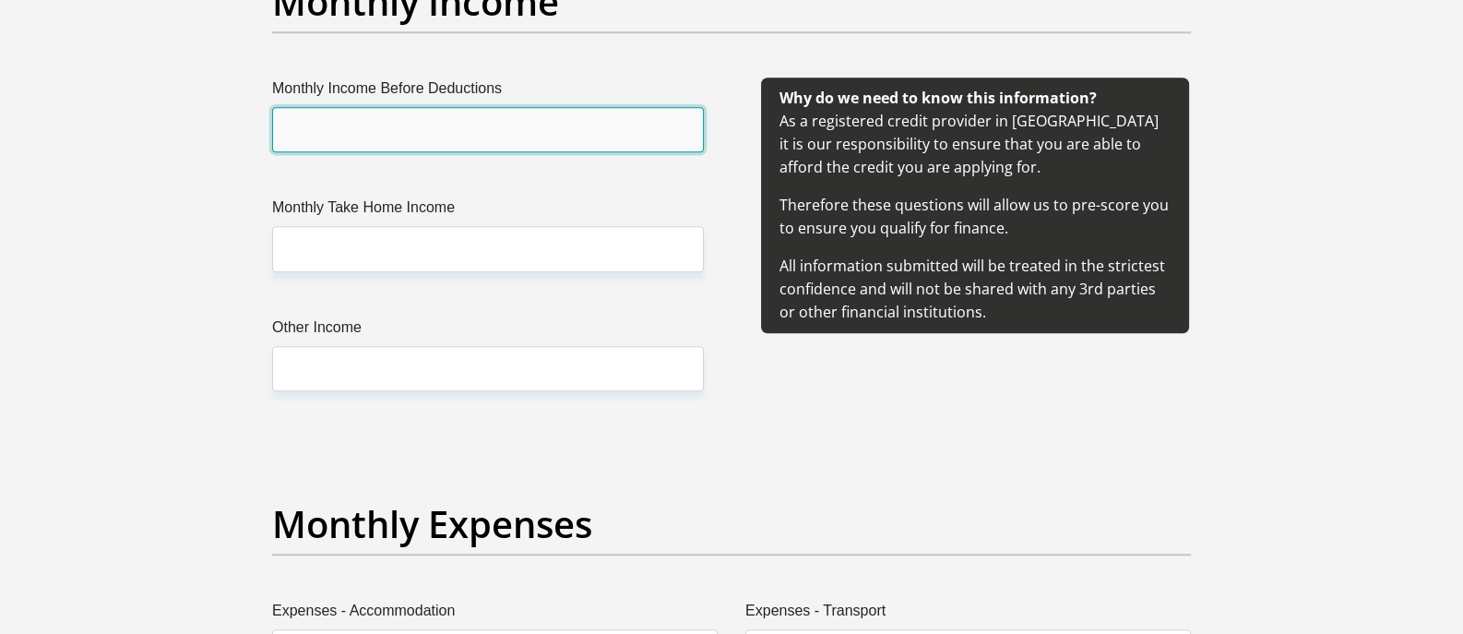
click at [595, 138] on input "Monthly Income Before Deductions" at bounding box center [488, 129] width 432 height 45
type input "29290"
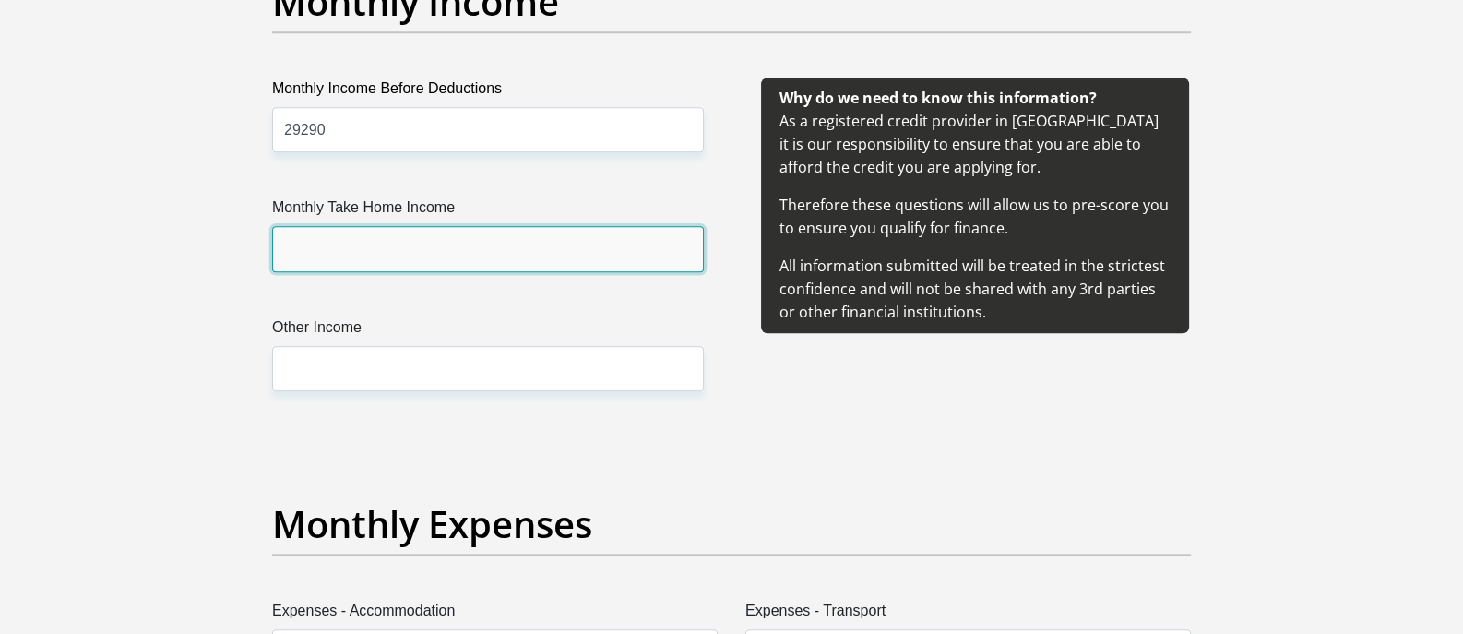
click at [524, 244] on input "Monthly Take Home Income" at bounding box center [488, 248] width 432 height 45
type input "21290"
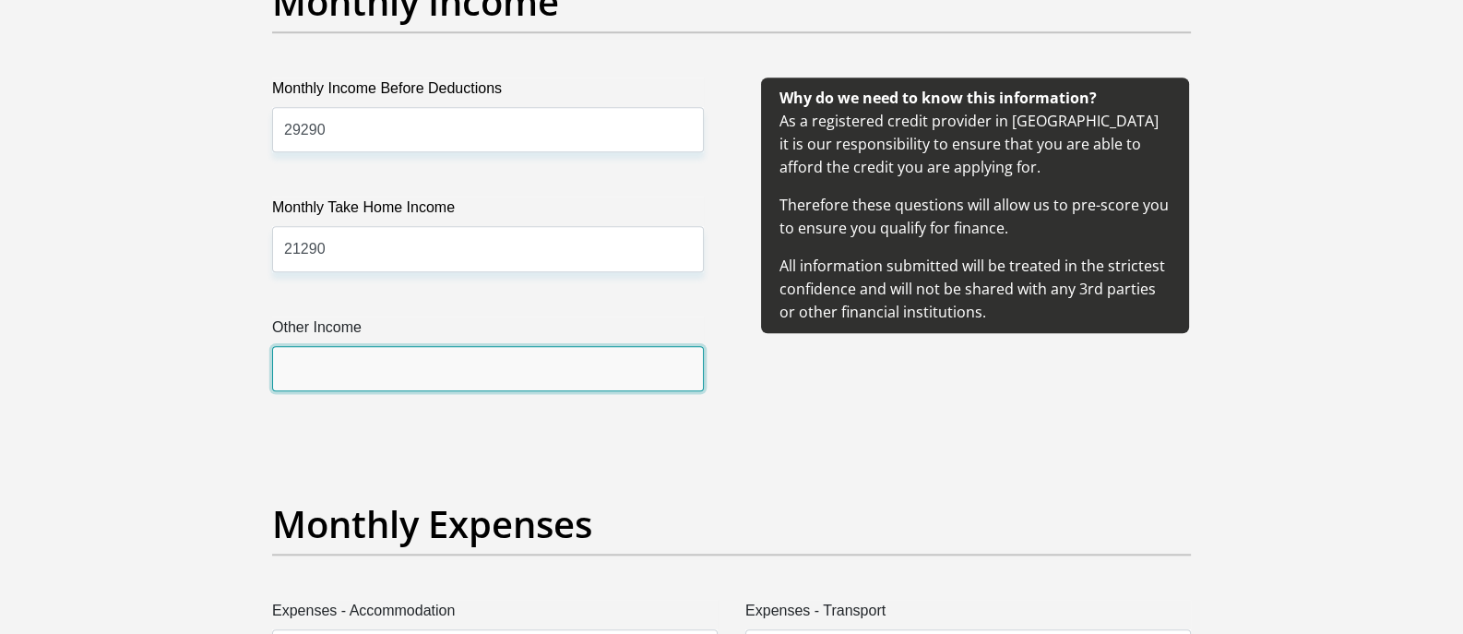
click at [480, 367] on input "Other Income" at bounding box center [488, 368] width 432 height 45
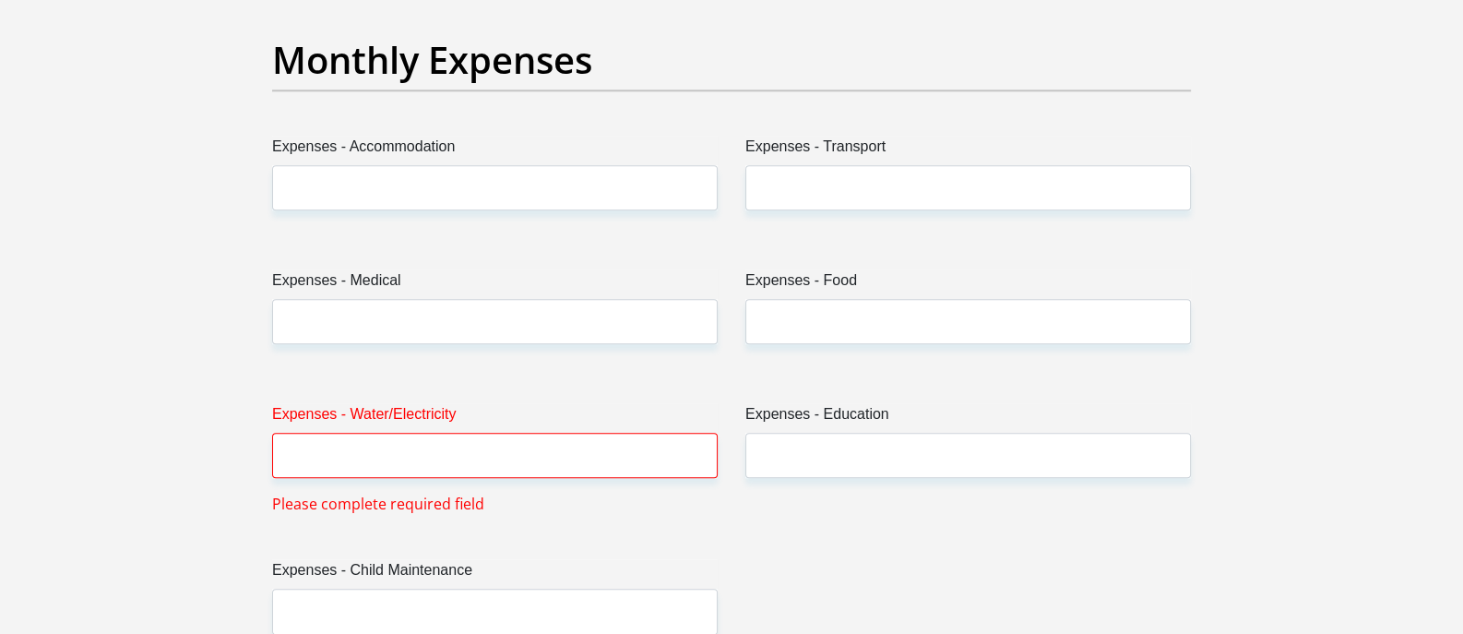
scroll to position [2652, 0]
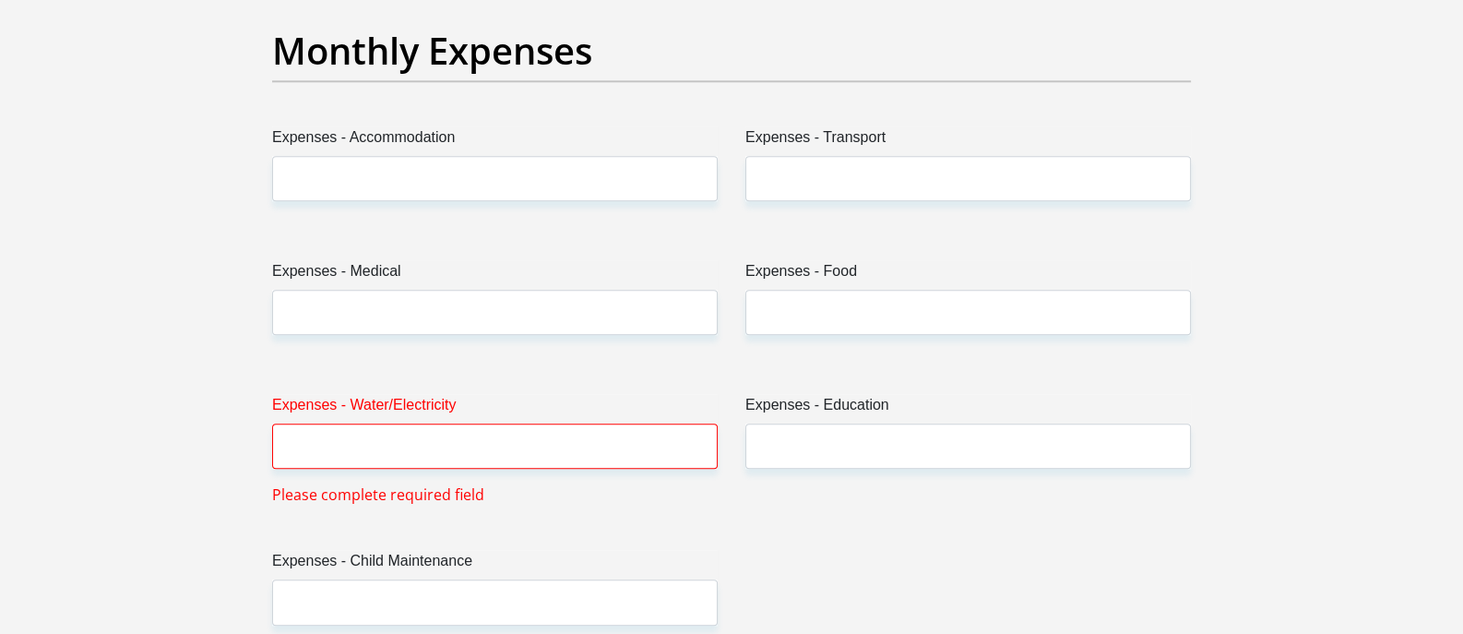
type input "500"
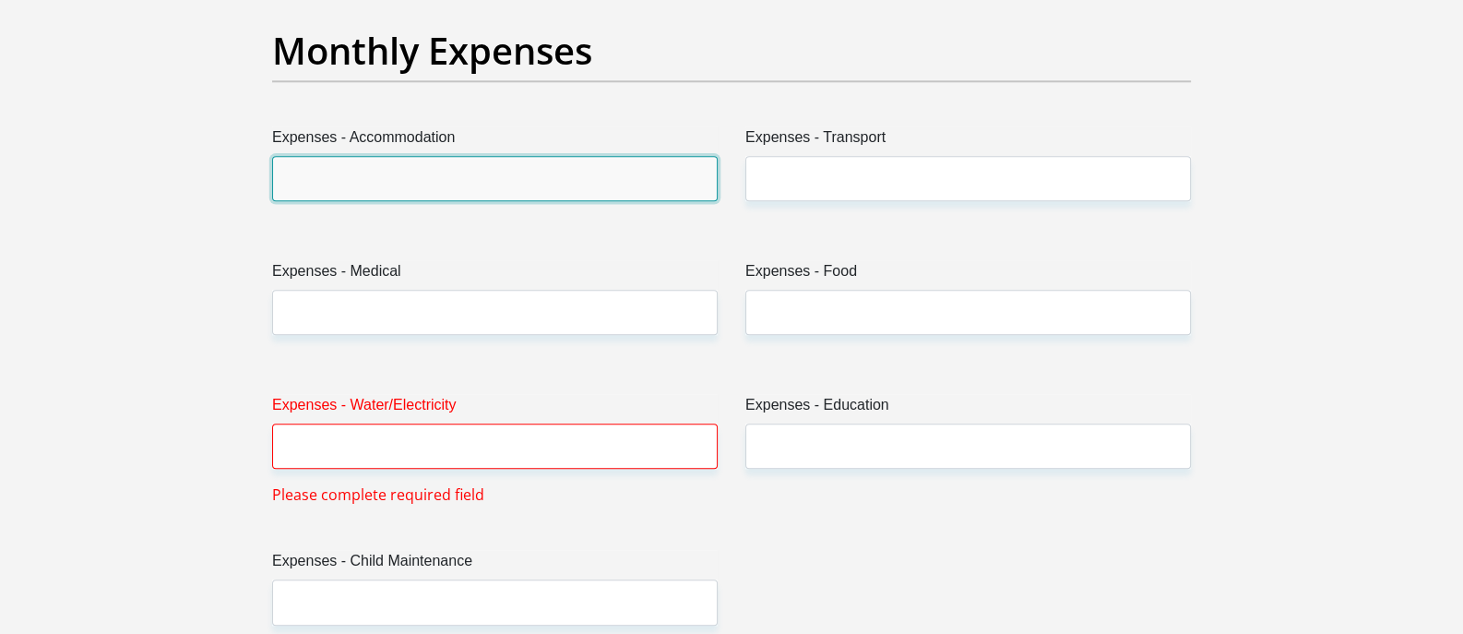
click at [535, 174] on input "Expenses - Accommodation" at bounding box center [494, 178] width 445 height 45
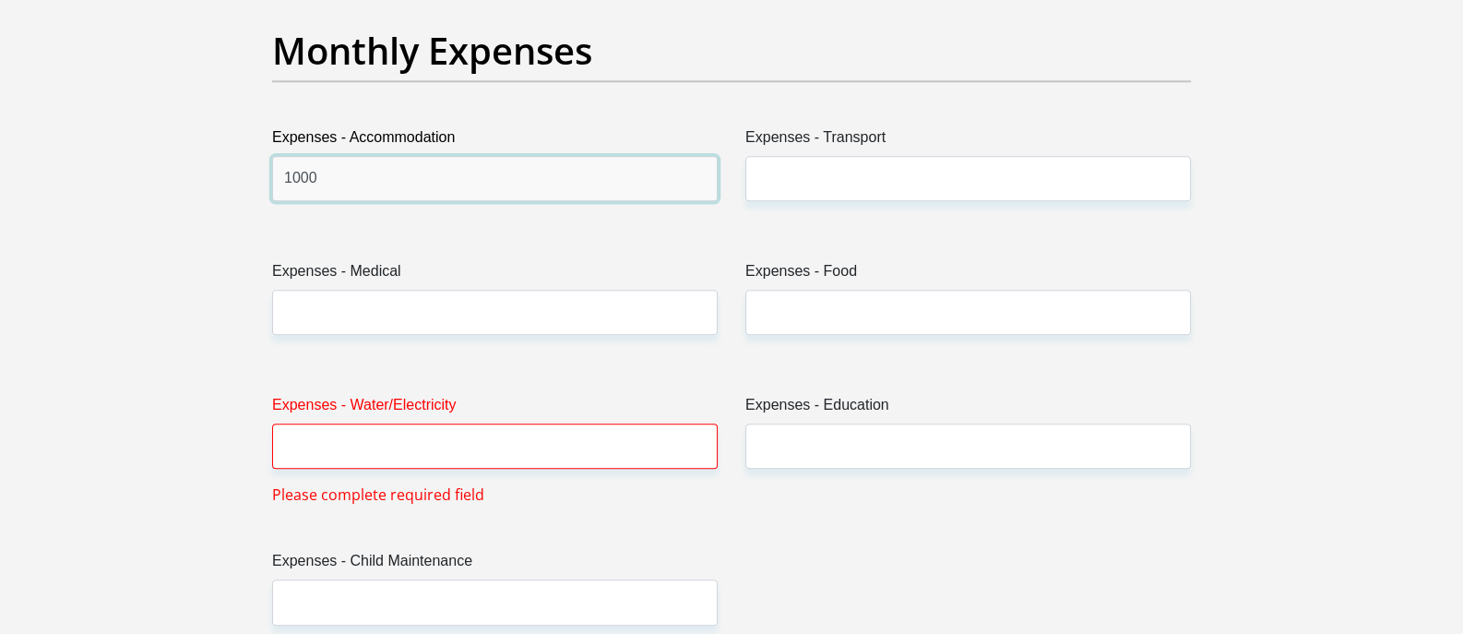
type input "1000"
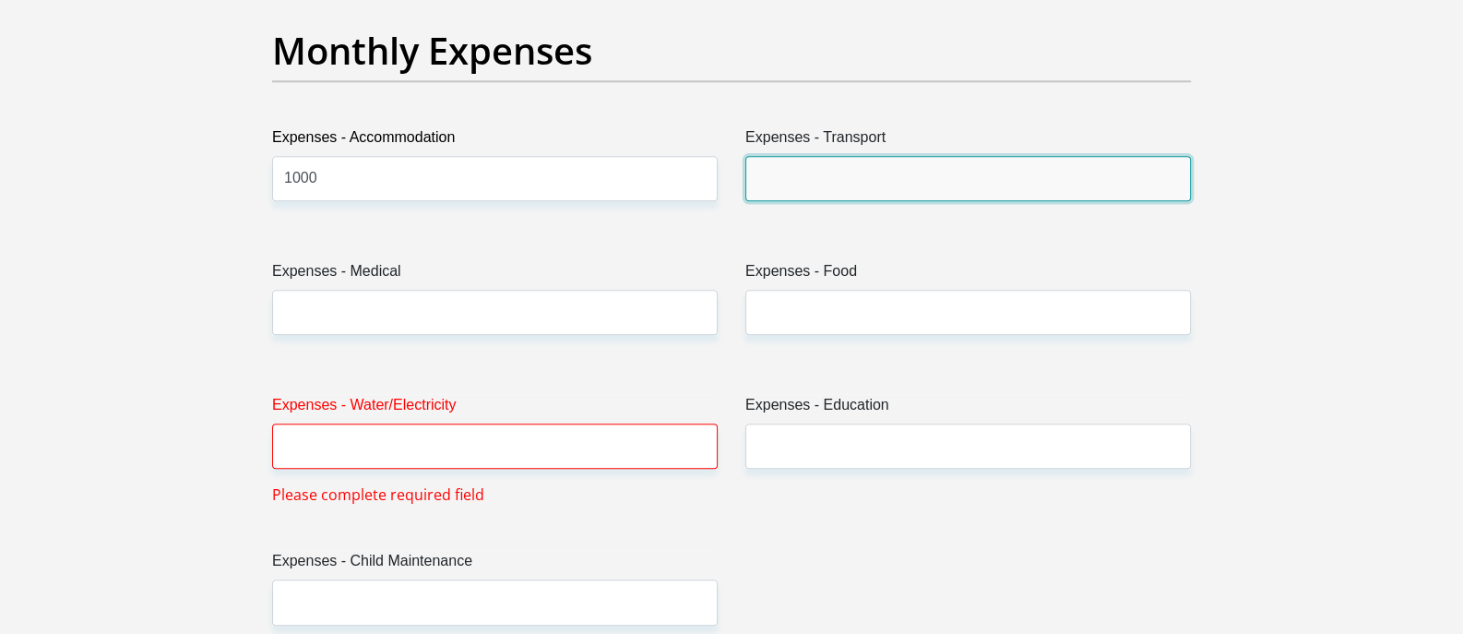
click at [885, 180] on input "Expenses - Transport" at bounding box center [967, 178] width 445 height 45
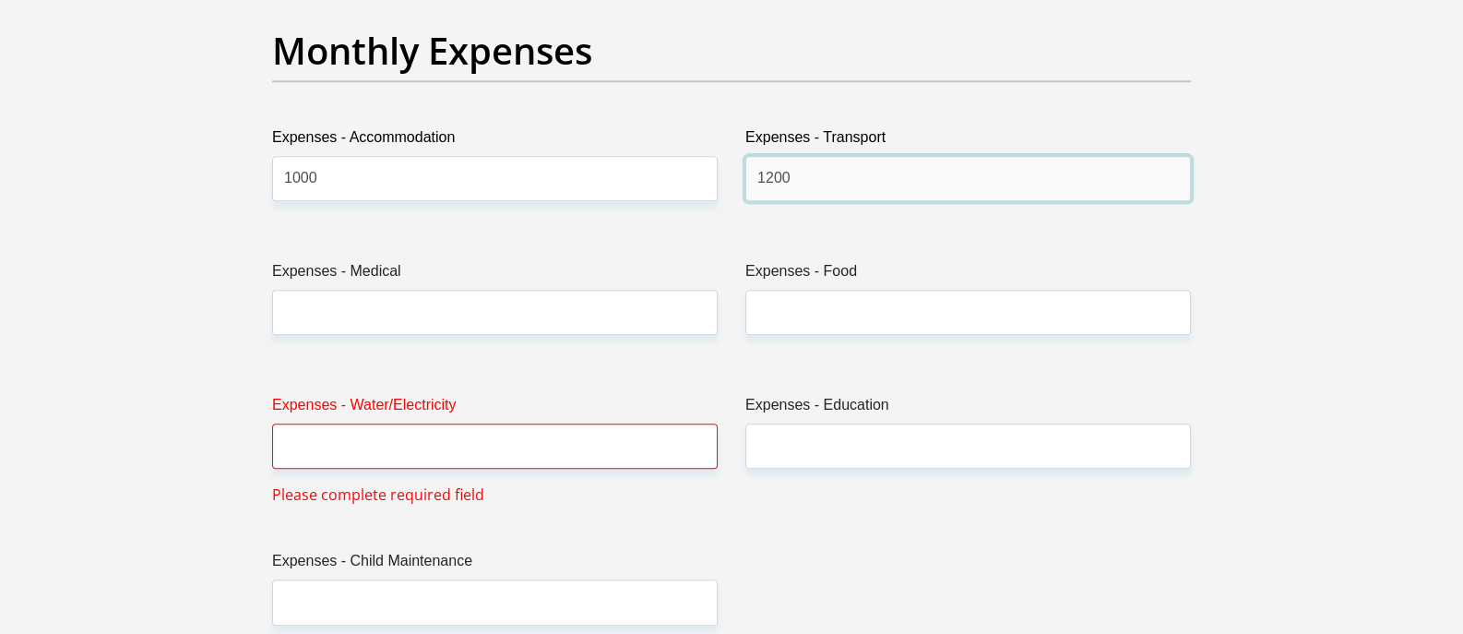
type input "1200"
click at [597, 334] on div "Expenses - Medical" at bounding box center [494, 304] width 473 height 89
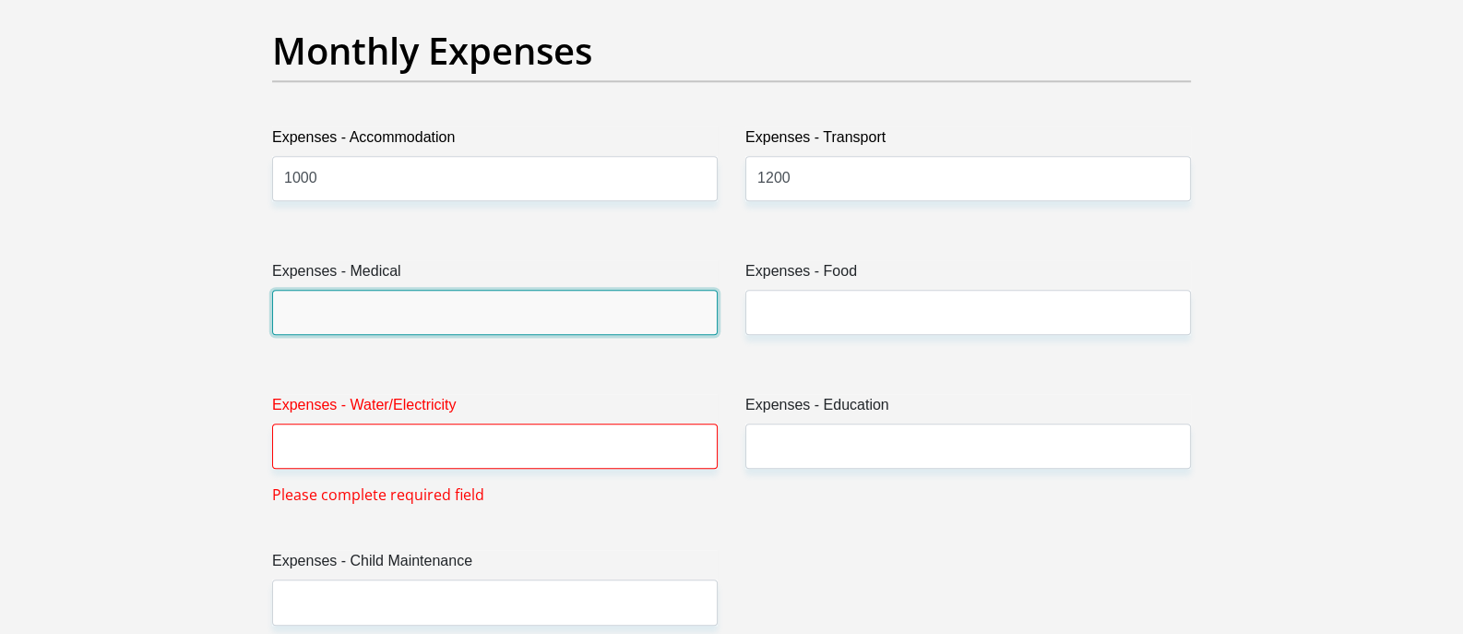
click at [618, 314] on input "Expenses - Medical" at bounding box center [494, 312] width 445 height 45
type input "400"
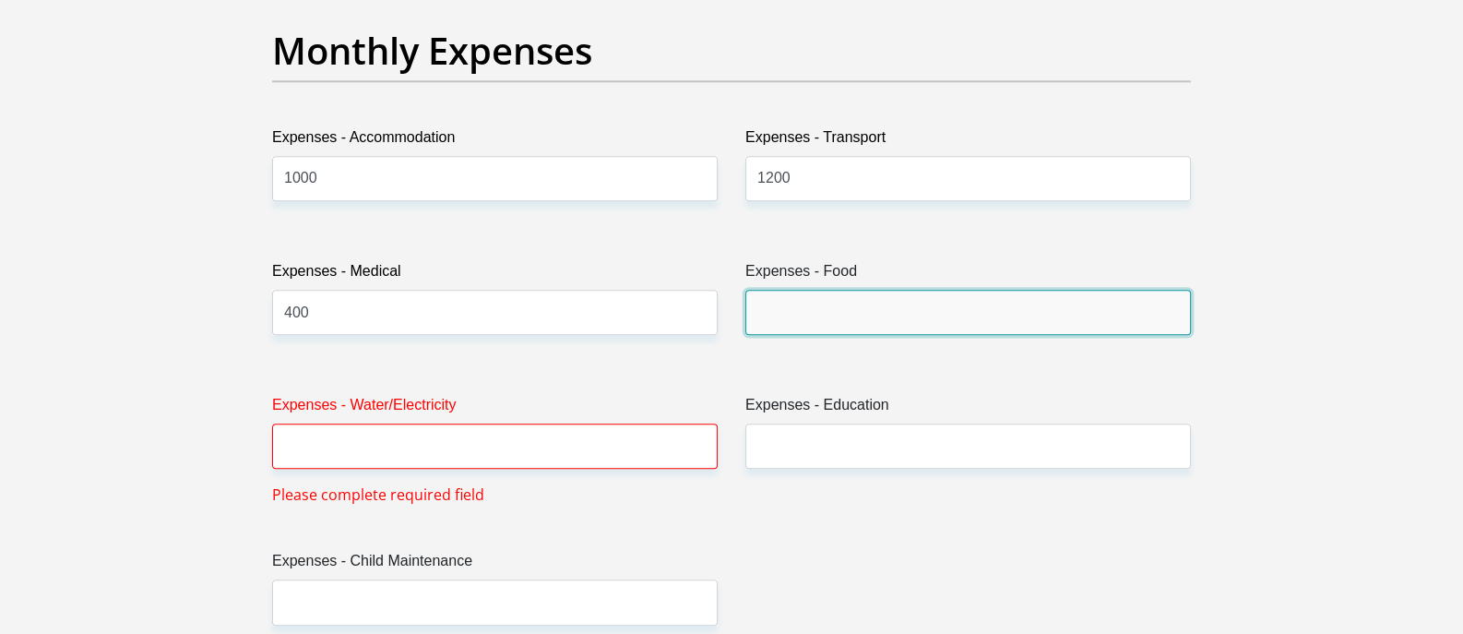
click at [775, 320] on input "Expenses - Food" at bounding box center [967, 312] width 445 height 45
type input "1500"
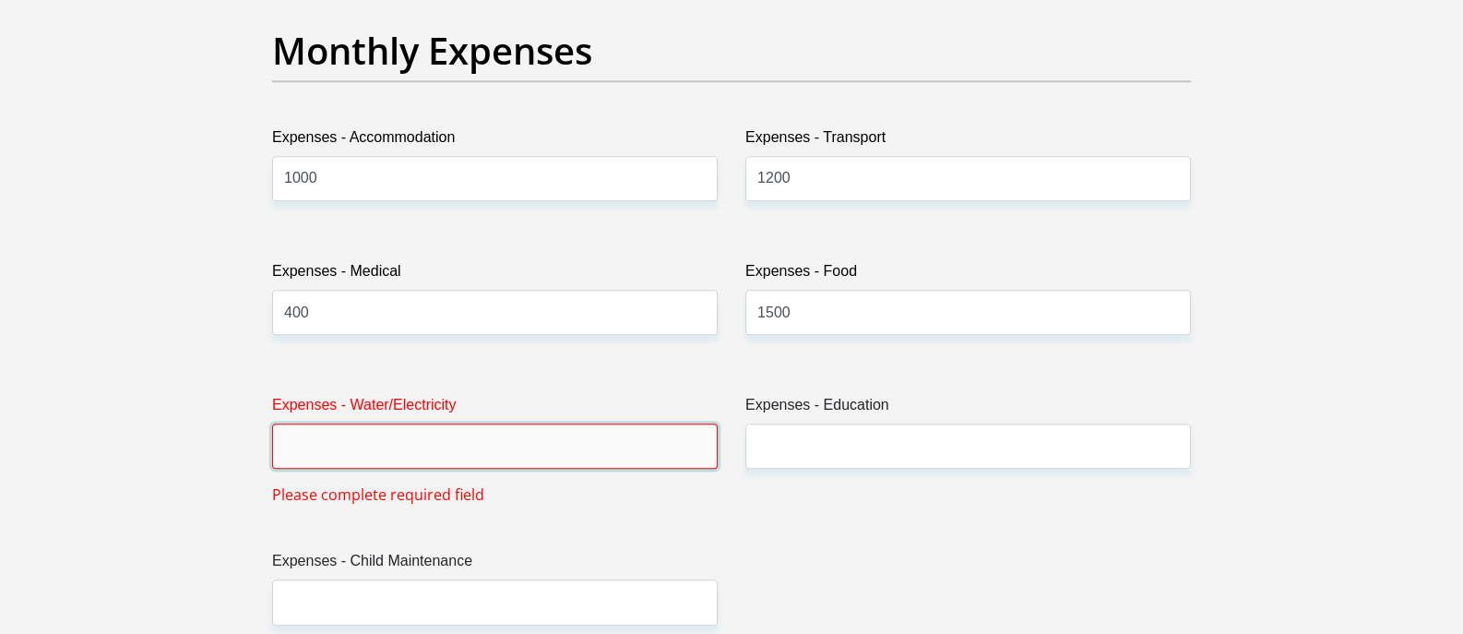
click at [645, 446] on input "Expenses - Water/Electricity" at bounding box center [494, 445] width 445 height 45
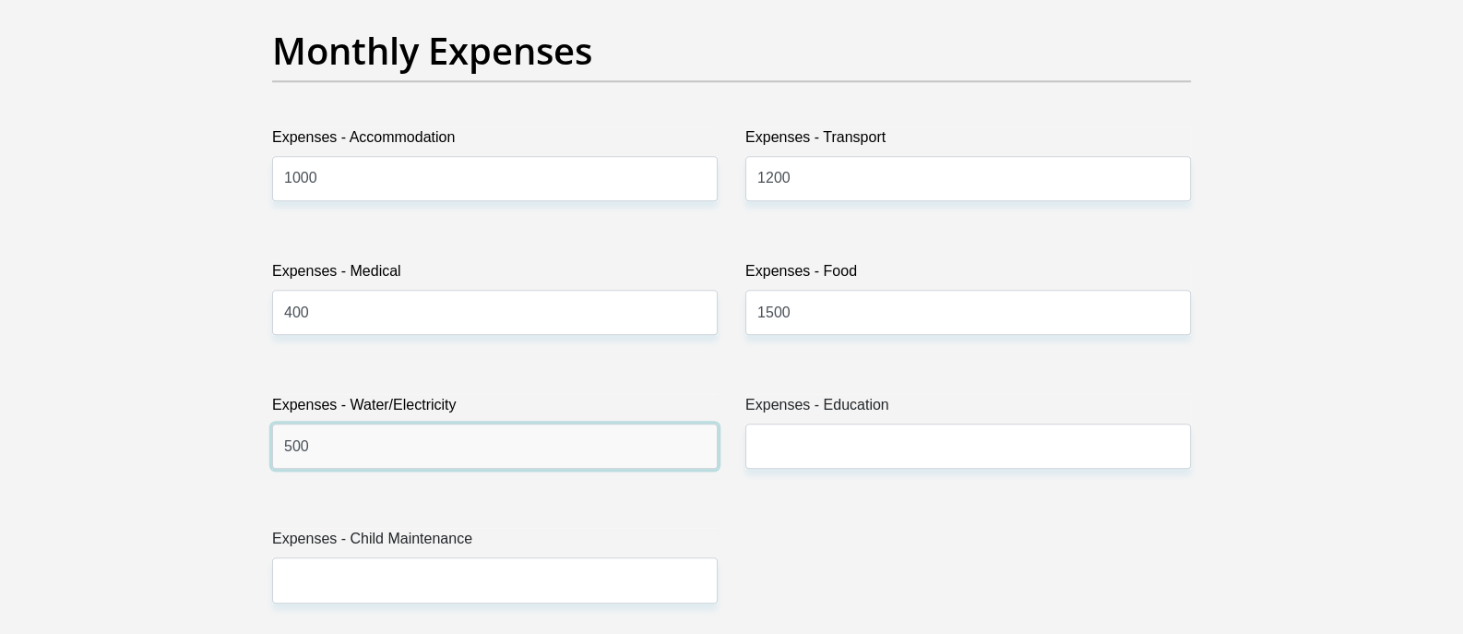
type input "500"
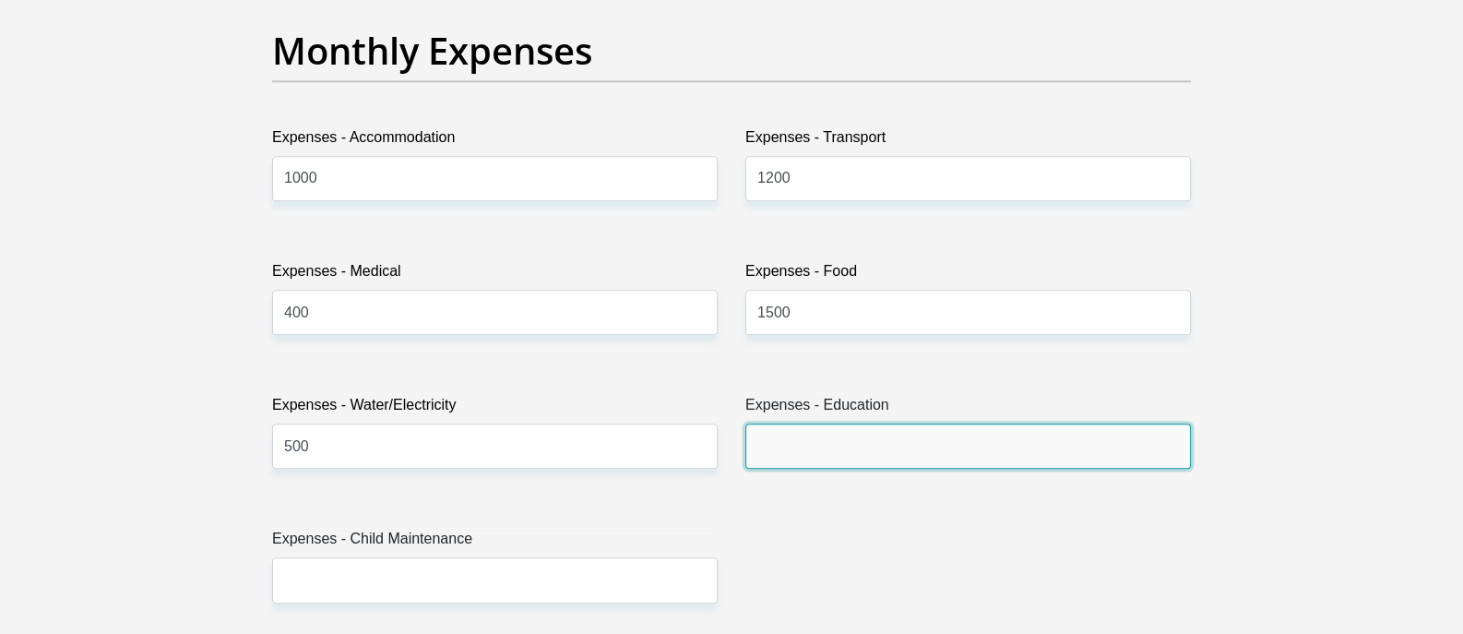
click at [808, 450] on input "Expenses - Education" at bounding box center [967, 445] width 445 height 45
type input "1400"
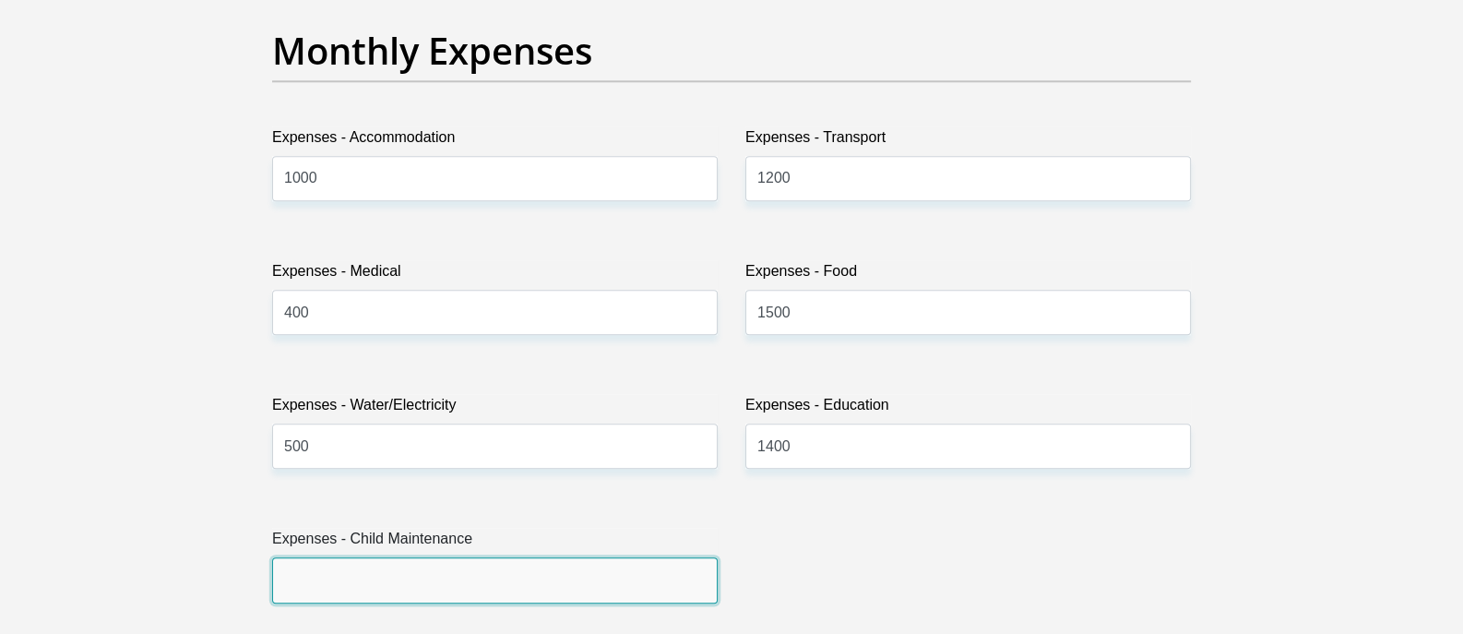
click at [629, 575] on input "Expenses - Child Maintenance" at bounding box center [494, 579] width 445 height 45
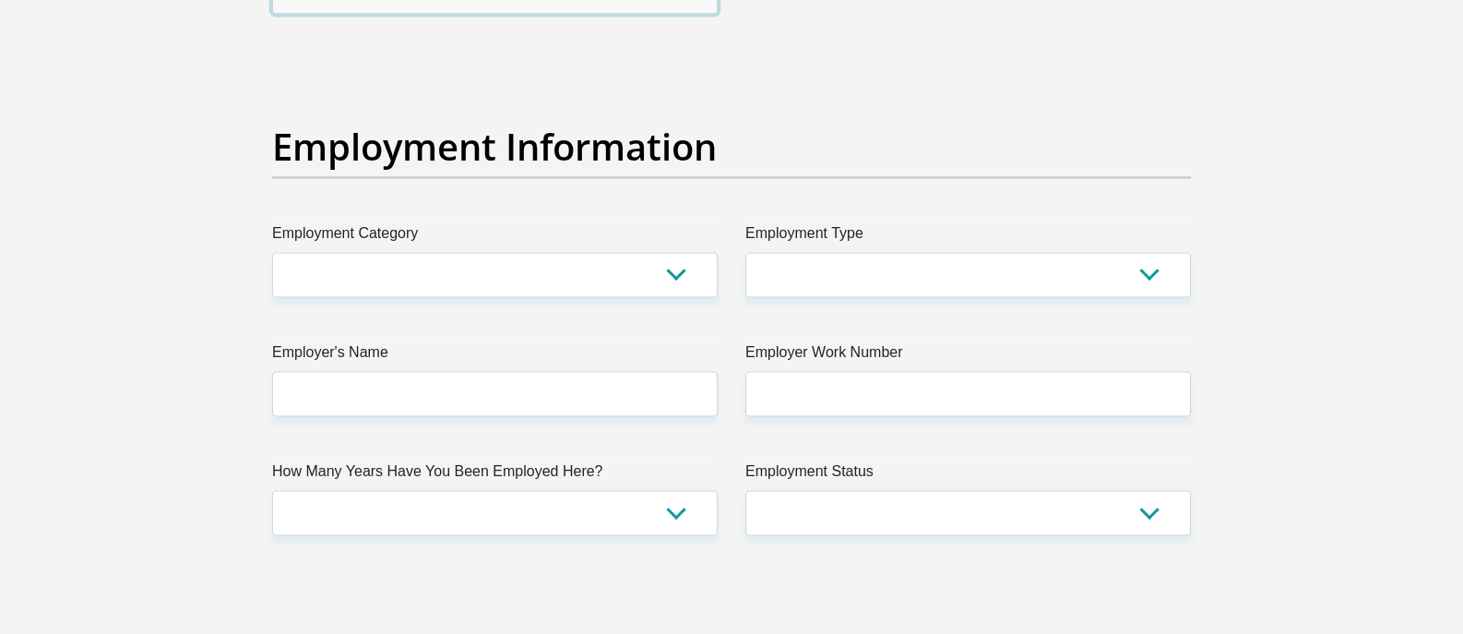
scroll to position [3207, 0]
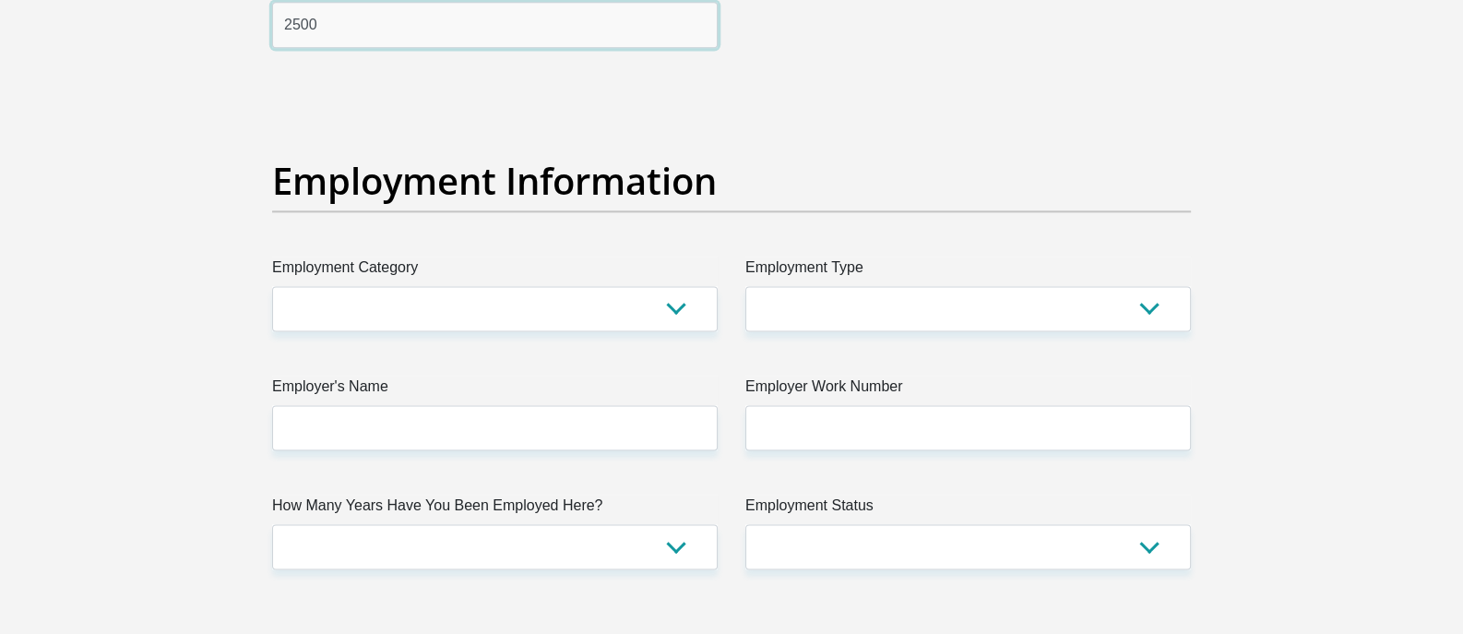
type input "2500"
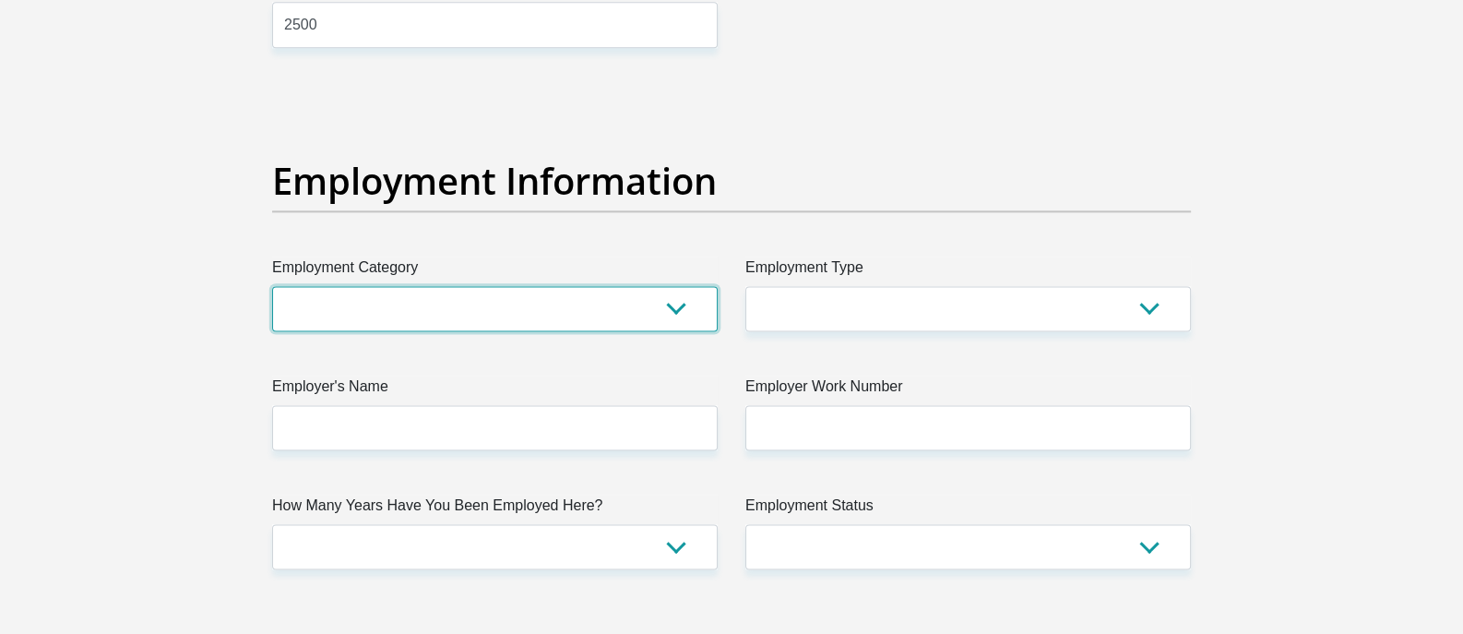
click at [686, 308] on select "AGRICULTURE ALCOHOL & TOBACCO CONSTRUCTION MATERIALS METALLURGY EQUIPMENT FOR R…" at bounding box center [494, 308] width 445 height 45
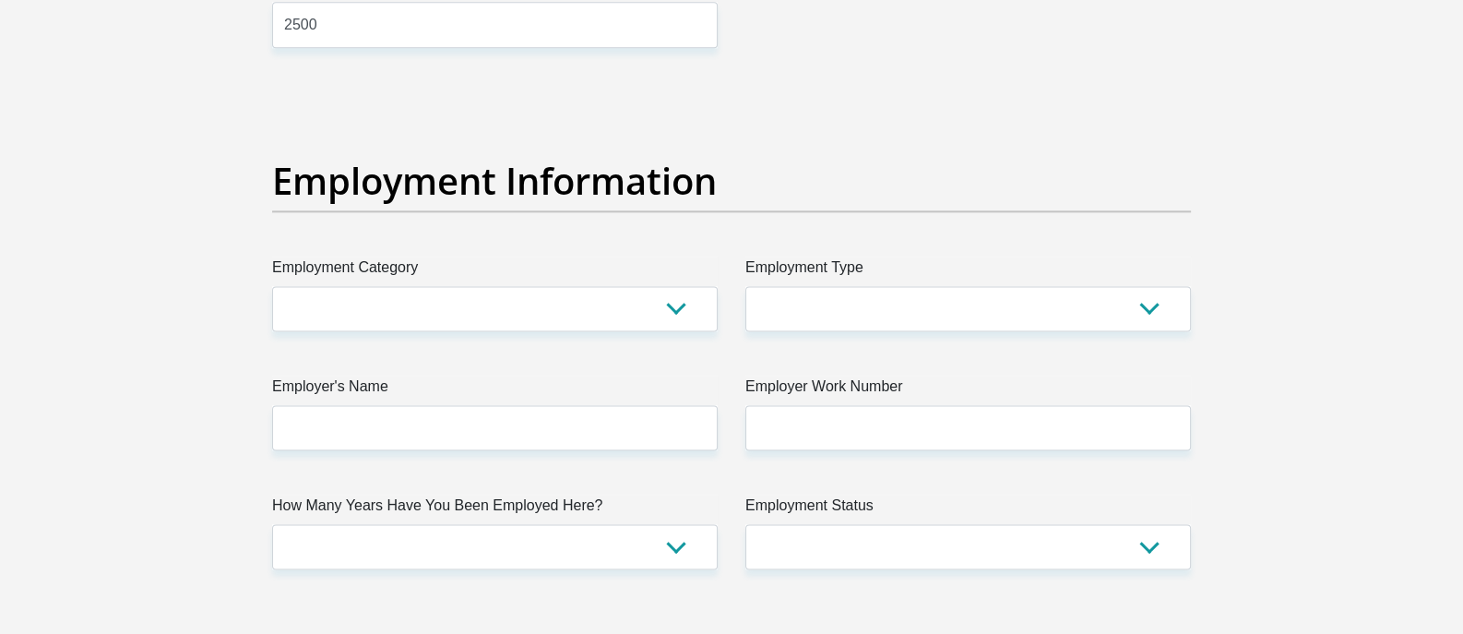
click at [235, 333] on div "Personal Details Title Mr Ms Mrs Dr [PERSON_NAME] First Name Msizi Surname [PER…" at bounding box center [731, 89] width 1051 height 6296
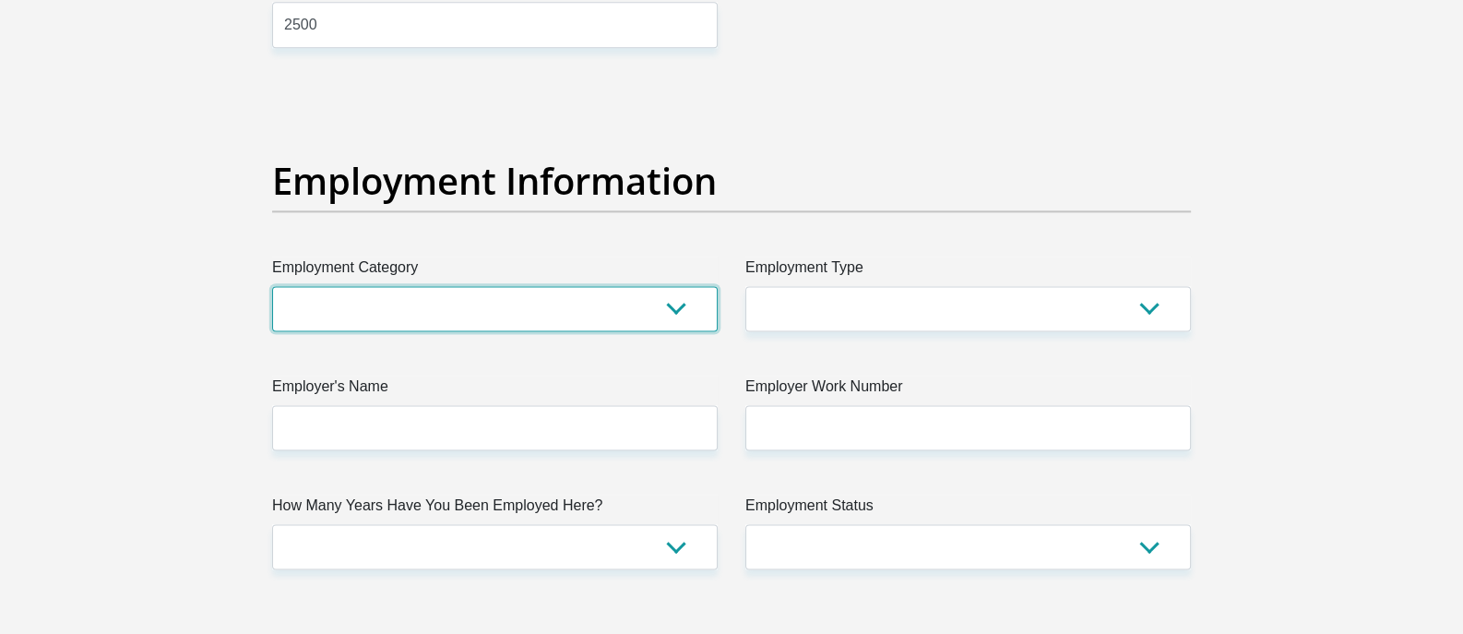
click at [377, 312] on select "AGRICULTURE ALCOHOL & TOBACCO CONSTRUCTION MATERIALS METALLURGY EQUIPMENT FOR R…" at bounding box center [494, 308] width 445 height 45
select select "6"
click at [272, 286] on select "AGRICULTURE ALCOHOL & TOBACCO CONSTRUCTION MATERIALS METALLURGY EQUIPMENT FOR R…" at bounding box center [494, 308] width 445 height 45
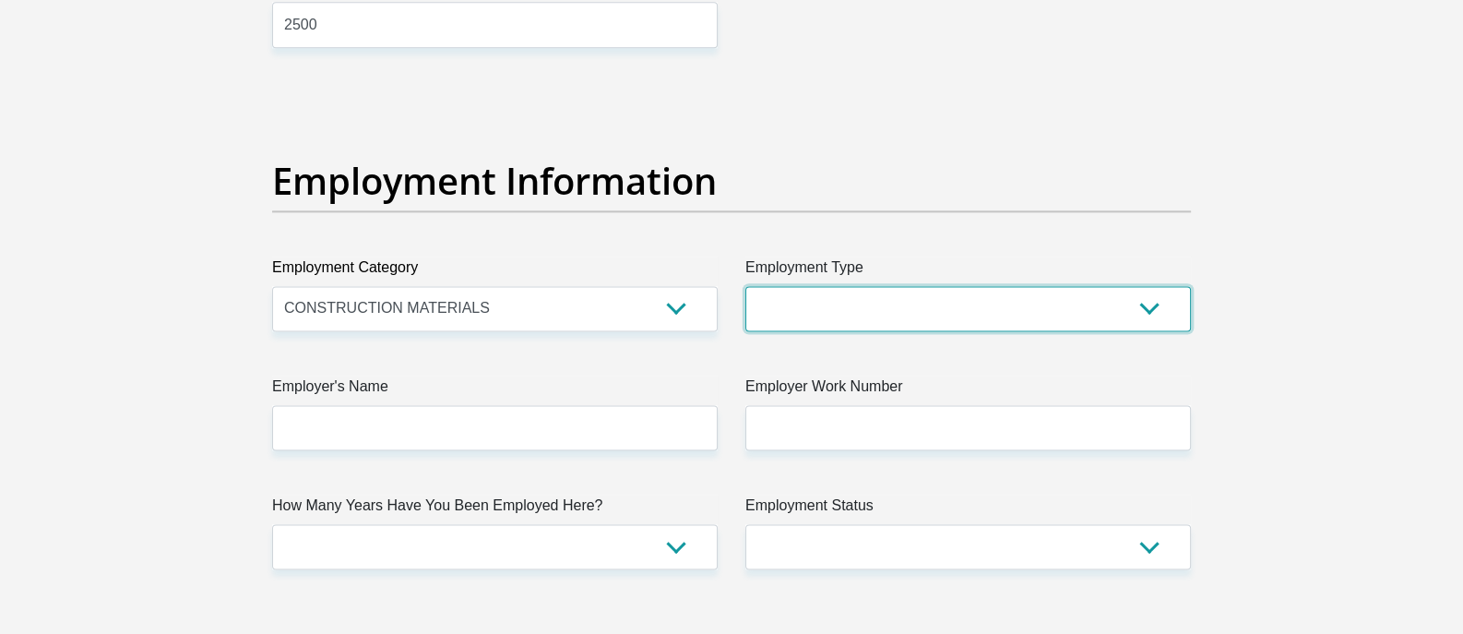
click at [952, 317] on select "College/Lecturer Craft Seller Creative Driver Executive Farmer Forces - Non Com…" at bounding box center [967, 308] width 445 height 45
select select "Office Staff/Clerk"
click at [745, 286] on select "College/Lecturer Craft Seller Creative Driver Executive Farmer Forces - Non Com…" at bounding box center [967, 308] width 445 height 45
click at [1005, 299] on select "College/Lecturer Craft Seller Creative Driver Executive Farmer Forces - Non Com…" at bounding box center [967, 308] width 445 height 45
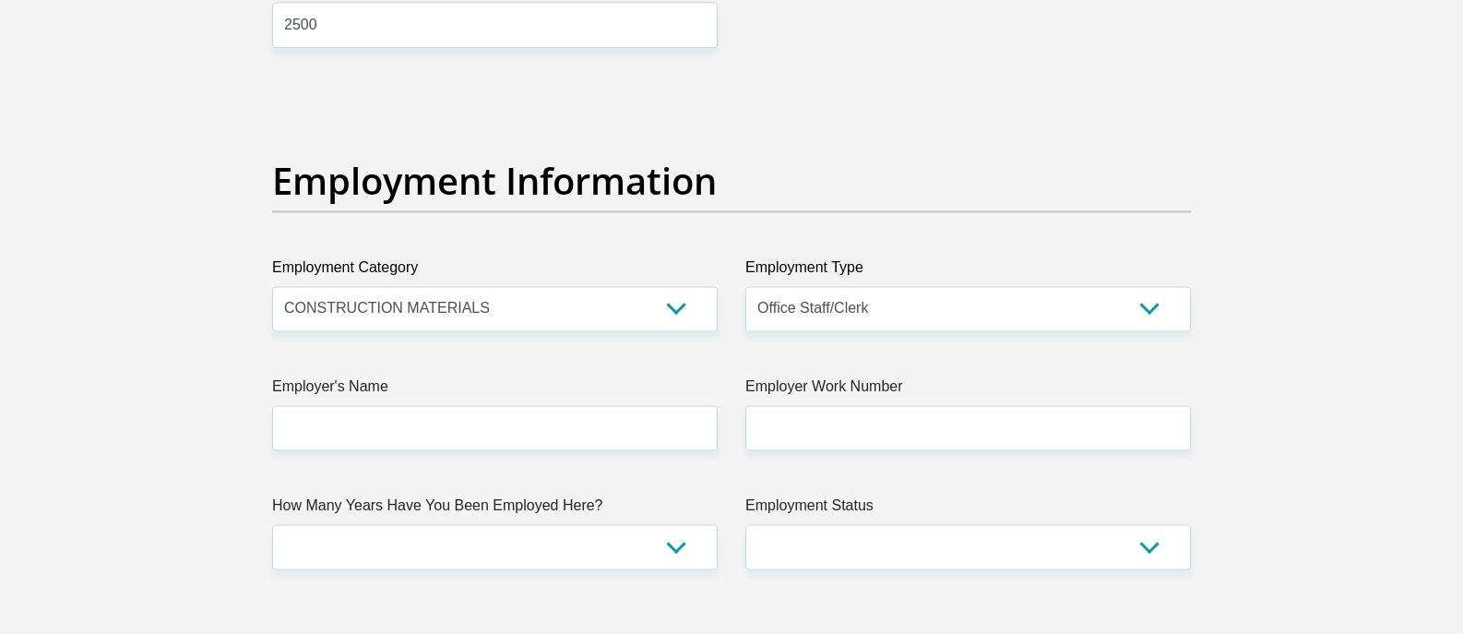
click at [1379, 218] on section "Personal Details Title Mr Ms Mrs Dr [PERSON_NAME] First Name Msizi Surname [PER…" at bounding box center [731, 88] width 1463 height 6429
